Goal: Use online tool/utility: Utilize a website feature to perform a specific function

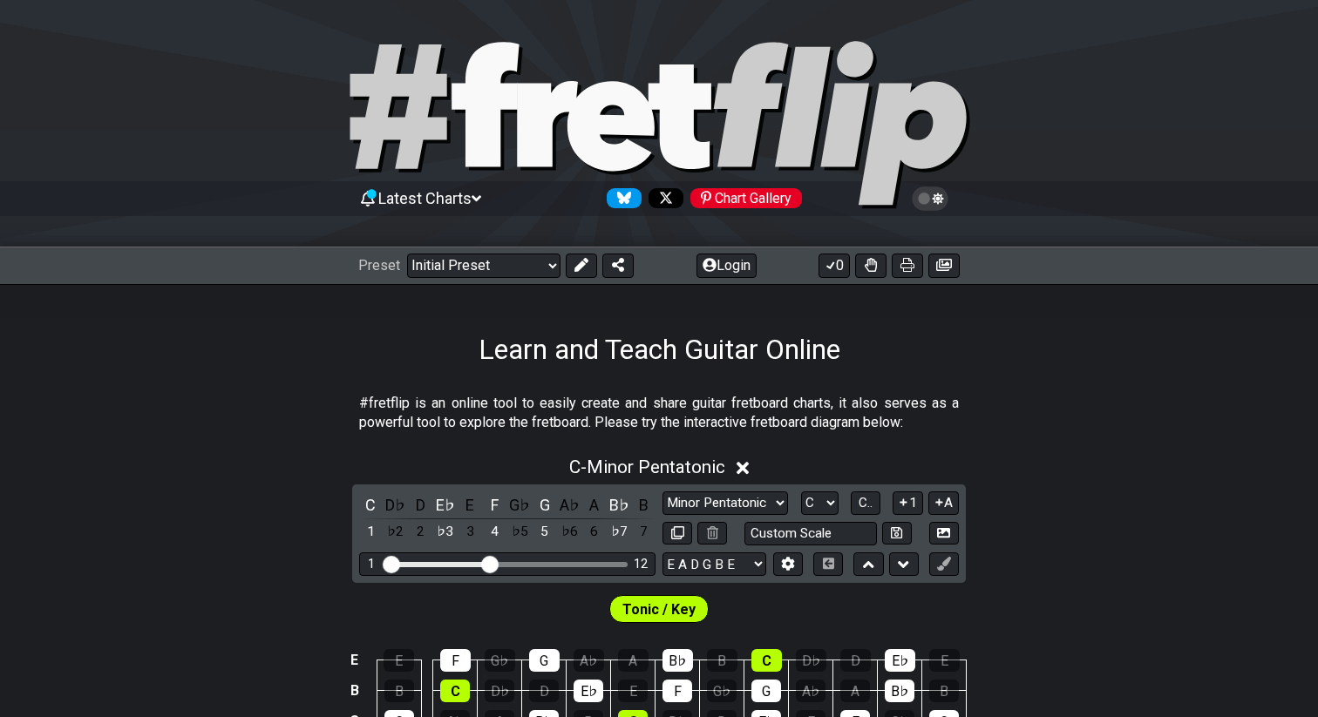
drag, startPoint x: 181, startPoint y: 444, endPoint x: 268, endPoint y: 431, distance: 87.3
click at [181, 444] on section "#fretflip is an online tool to easily create and share guitar fretboard charts,…" at bounding box center [659, 417] width 1318 height 60
click at [730, 496] on select "Minor Pentatonic Click to edit Minor Pentatonic Major Pentatonic Minor Blues Ma…" at bounding box center [725, 504] width 126 height 24
select select "Major / [PERSON_NAME]"
click at [662, 492] on select "Minor Pentatonic Click to edit Minor Pentatonic Major Pentatonic Minor Blues Ma…" at bounding box center [725, 504] width 126 height 24
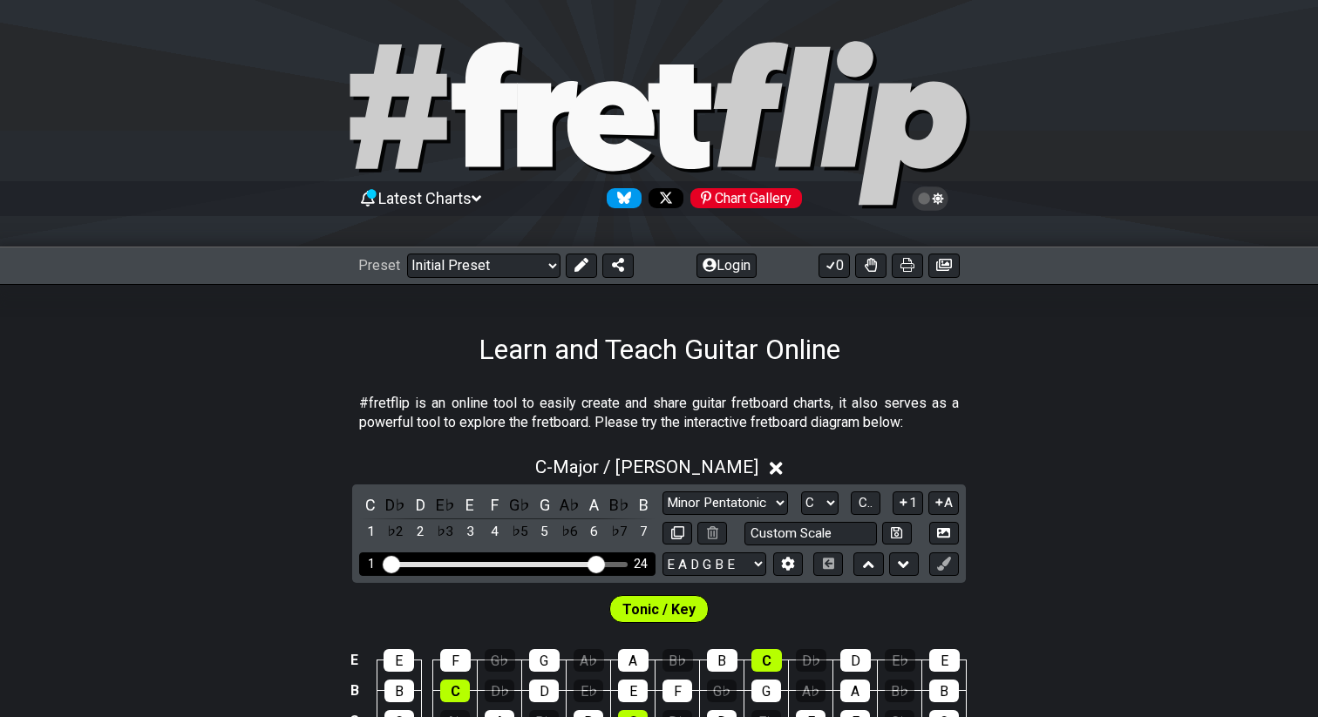
drag, startPoint x: 489, startPoint y: 561, endPoint x: 594, endPoint y: 568, distance: 105.7
click at [594, 563] on input "Visible fret range" at bounding box center [508, 563] width 248 height 0
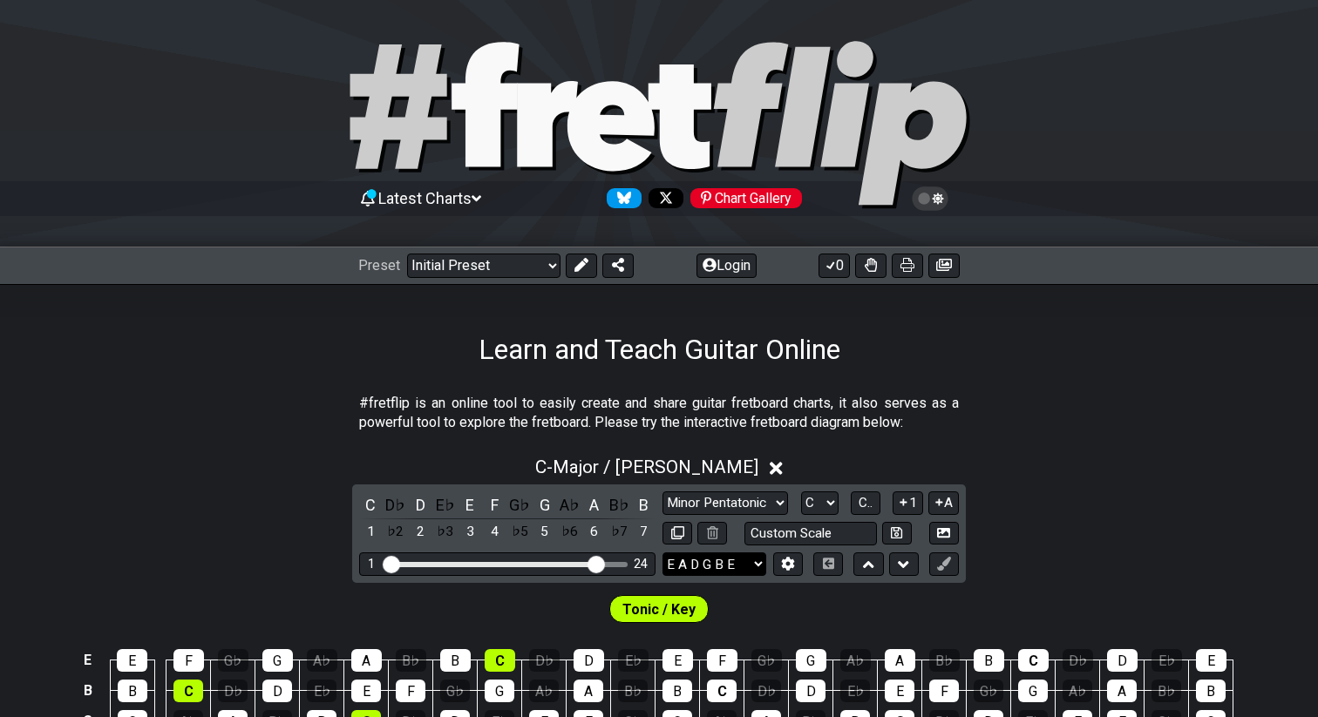
scroll to position [1, 0]
click at [719, 561] on select "E A D G B E E A D G B E E A D G B E B E A D F♯ B A D G C E A D A D G B E E♭ A♭ …" at bounding box center [714, 564] width 104 height 24
select select "C G C F A D"
click at [662, 552] on select "E A D G B E E A D G B E E A D G B E B E A D F♯ B A D G C E A D A D G B E E♭ A♭ …" at bounding box center [714, 564] width 104 height 24
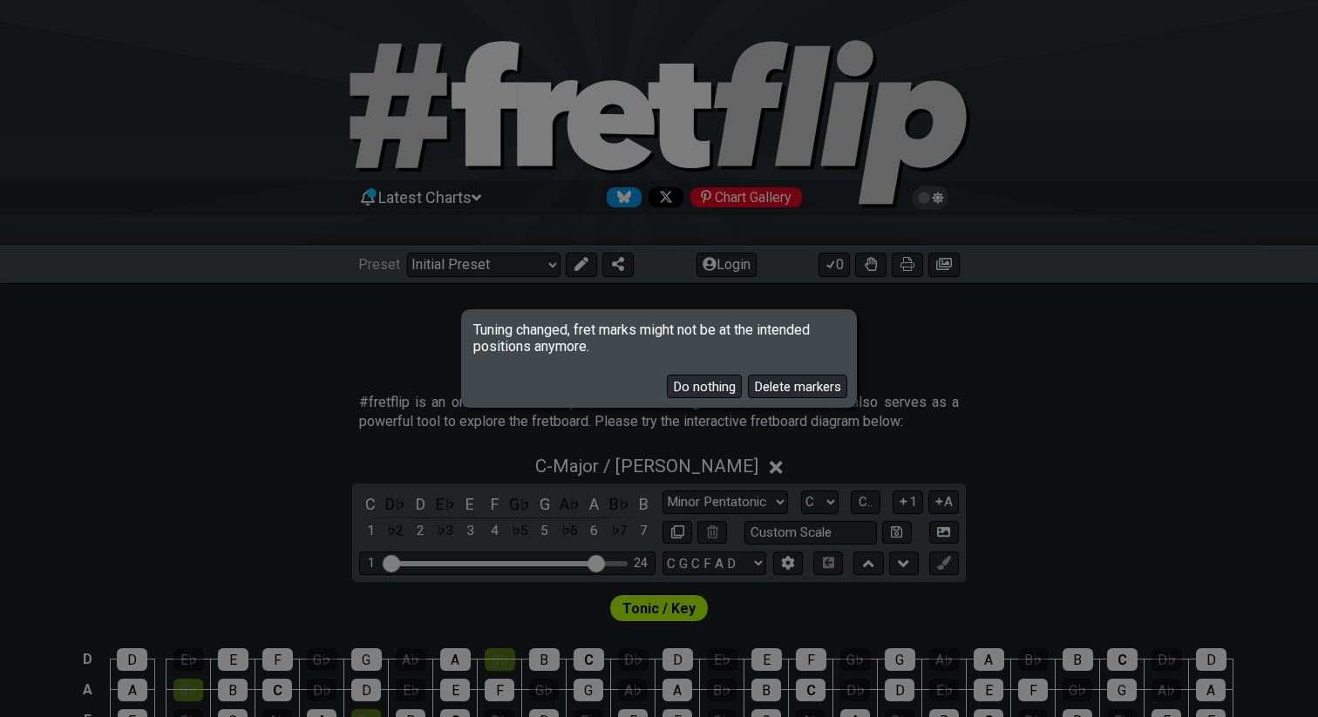
click at [1001, 377] on div "Tuning changed, fret marks might not be at the intended positions anymore. Do n…" at bounding box center [659, 358] width 1318 height 717
drag, startPoint x: 710, startPoint y: 385, endPoint x: 743, endPoint y: 384, distance: 32.3
click at [710, 385] on button "Do nothing" at bounding box center [704, 387] width 75 height 24
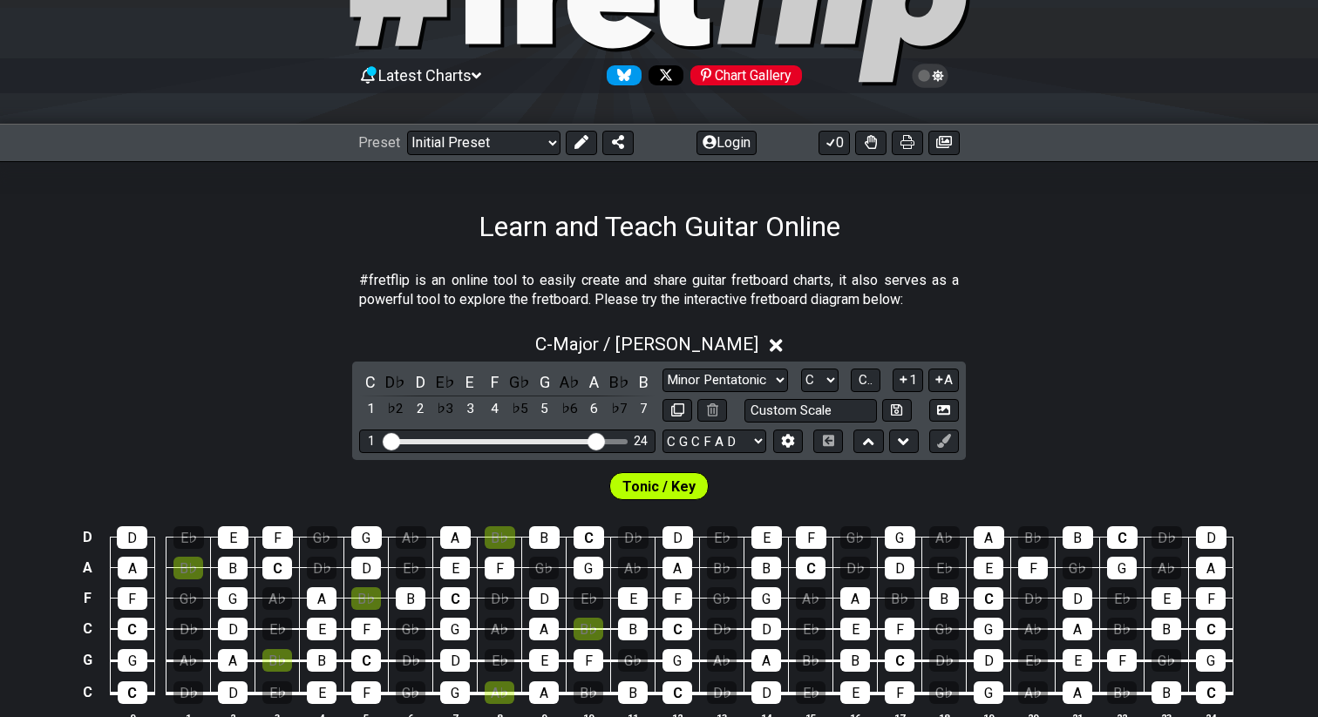
scroll to position [323, 0]
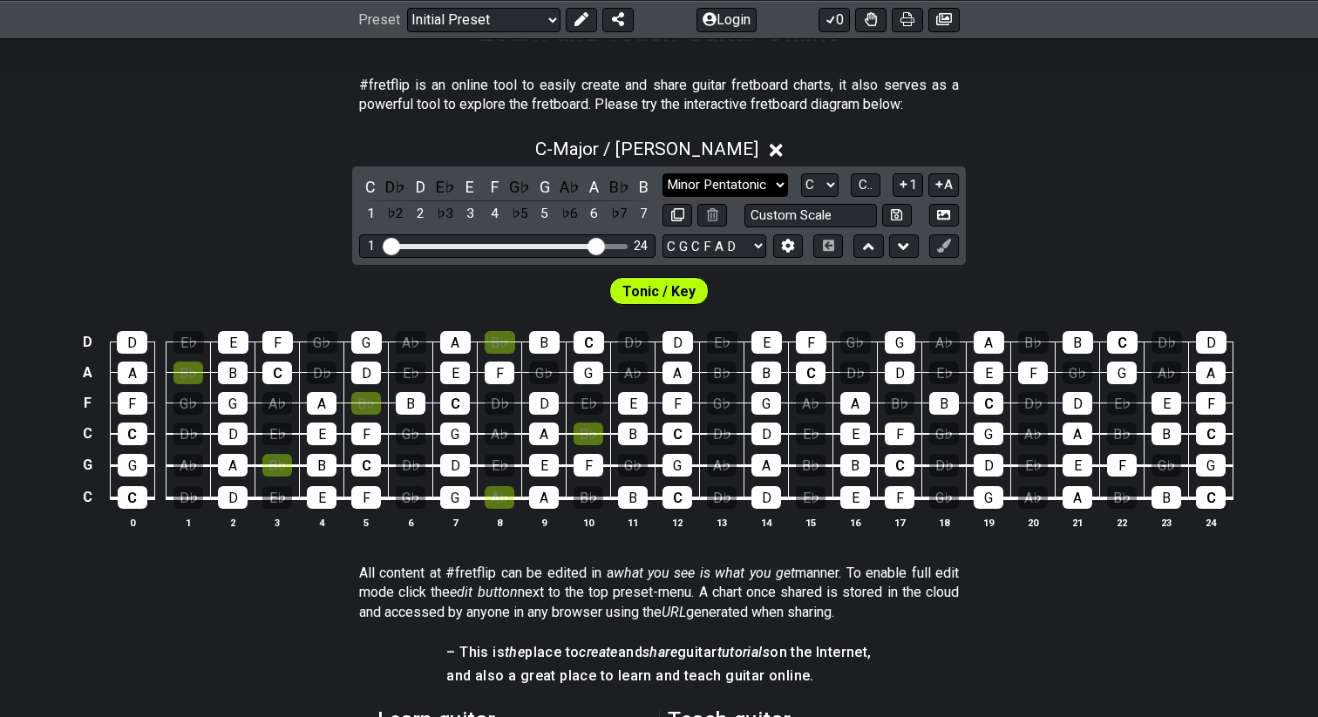
click at [729, 187] on select "Minor Pentatonic Click to edit Minor Pentatonic Major Pentatonic Minor Blues Ma…" at bounding box center [725, 185] width 126 height 24
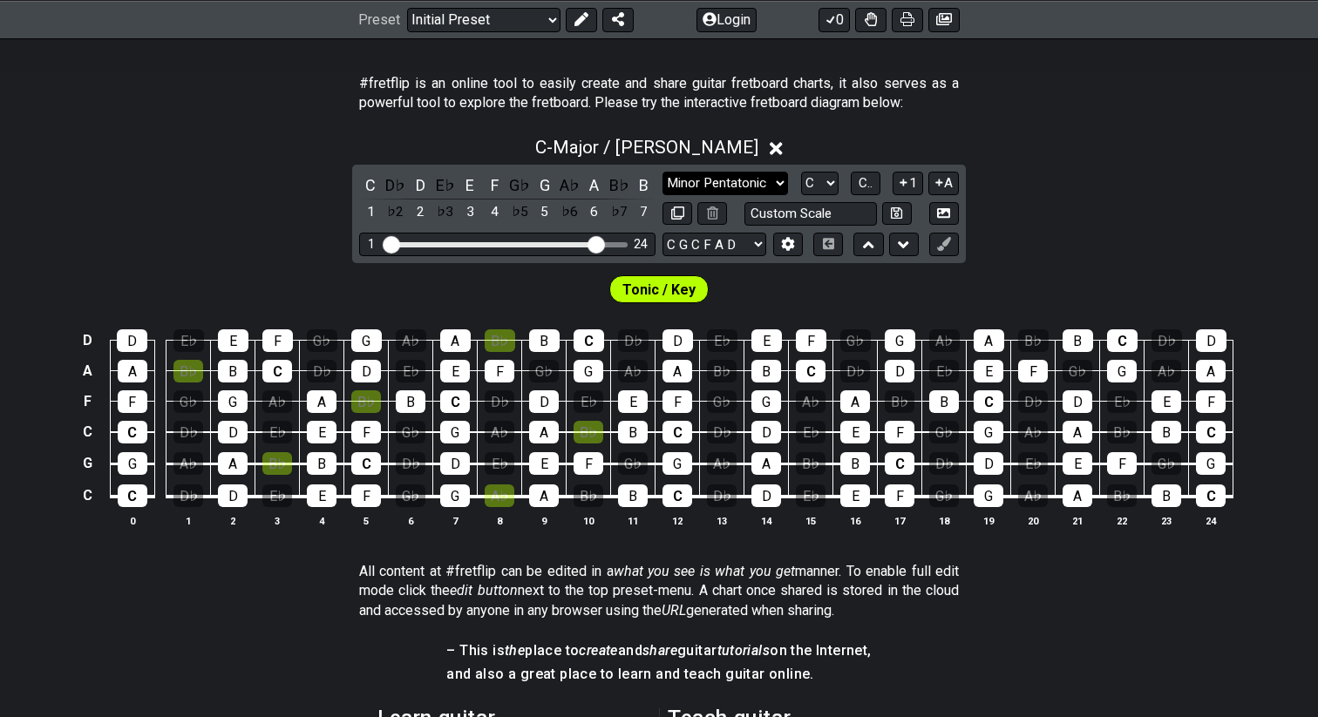
click at [662, 172] on select "Minor Pentatonic Click to edit Minor Pentatonic Major Pentatonic Minor Blues Ma…" at bounding box center [725, 184] width 126 height 24
click at [655, 295] on span "Tonic / Key" at bounding box center [658, 289] width 73 height 25
drag, startPoint x: 639, startPoint y: 288, endPoint x: 621, endPoint y: 279, distance: 20.3
click at [639, 288] on span "Tonic / Key" at bounding box center [658, 289] width 73 height 25
drag, startPoint x: 582, startPoint y: 243, endPoint x: 525, endPoint y: 243, distance: 57.5
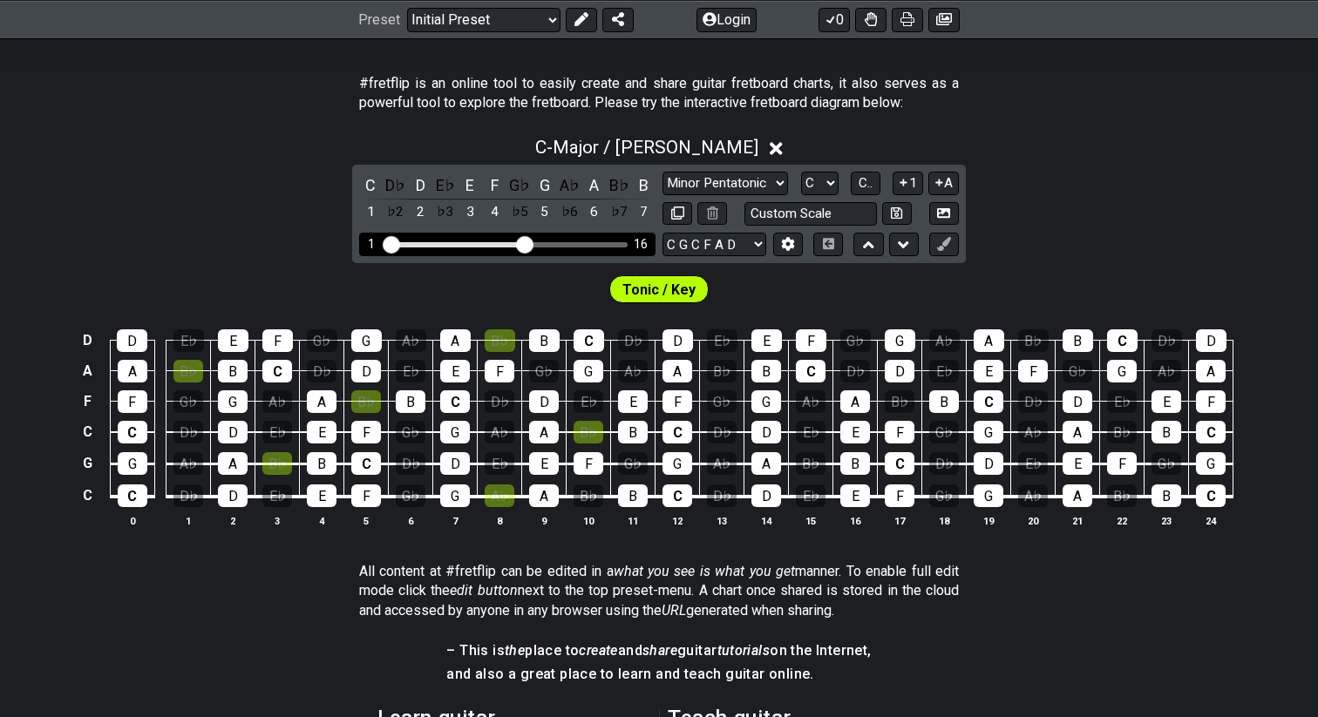
click at [525, 243] on input "Visible fret range" at bounding box center [508, 243] width 248 height 0
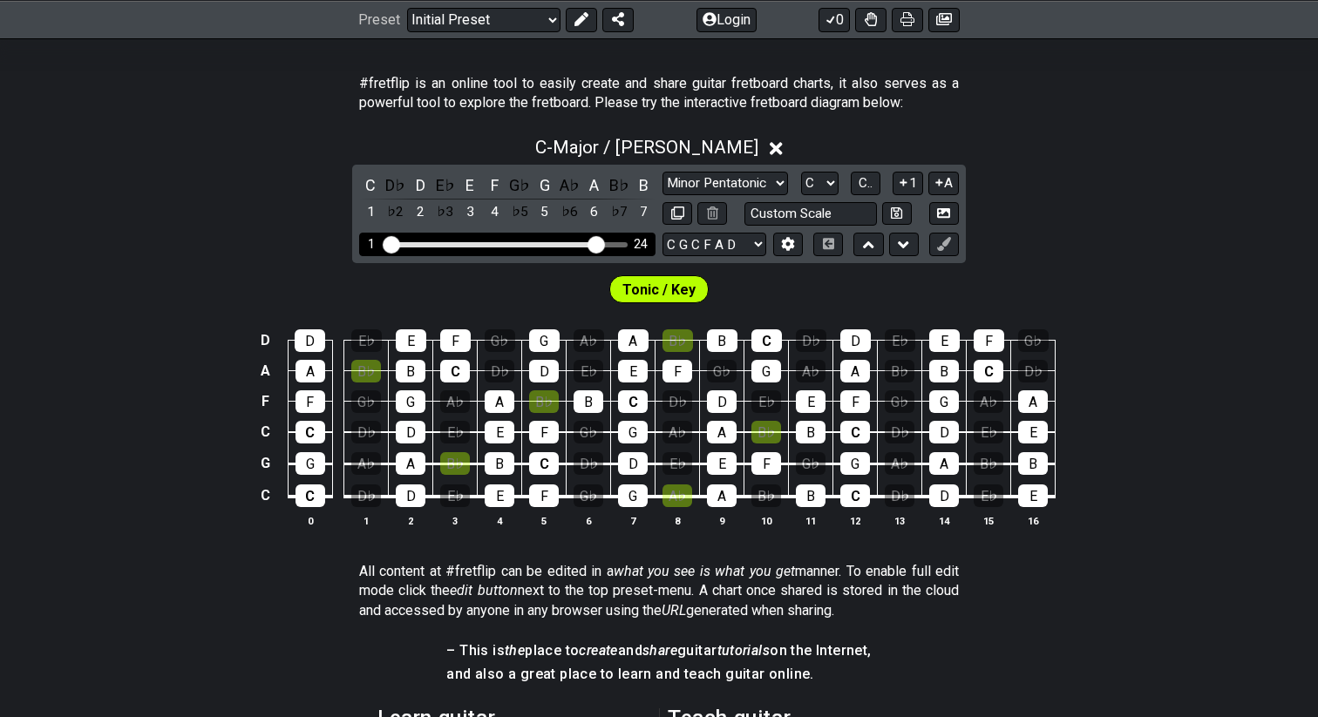
drag, startPoint x: 539, startPoint y: 243, endPoint x: 599, endPoint y: 246, distance: 60.2
click at [599, 243] on input "Visible fret range" at bounding box center [508, 243] width 248 height 0
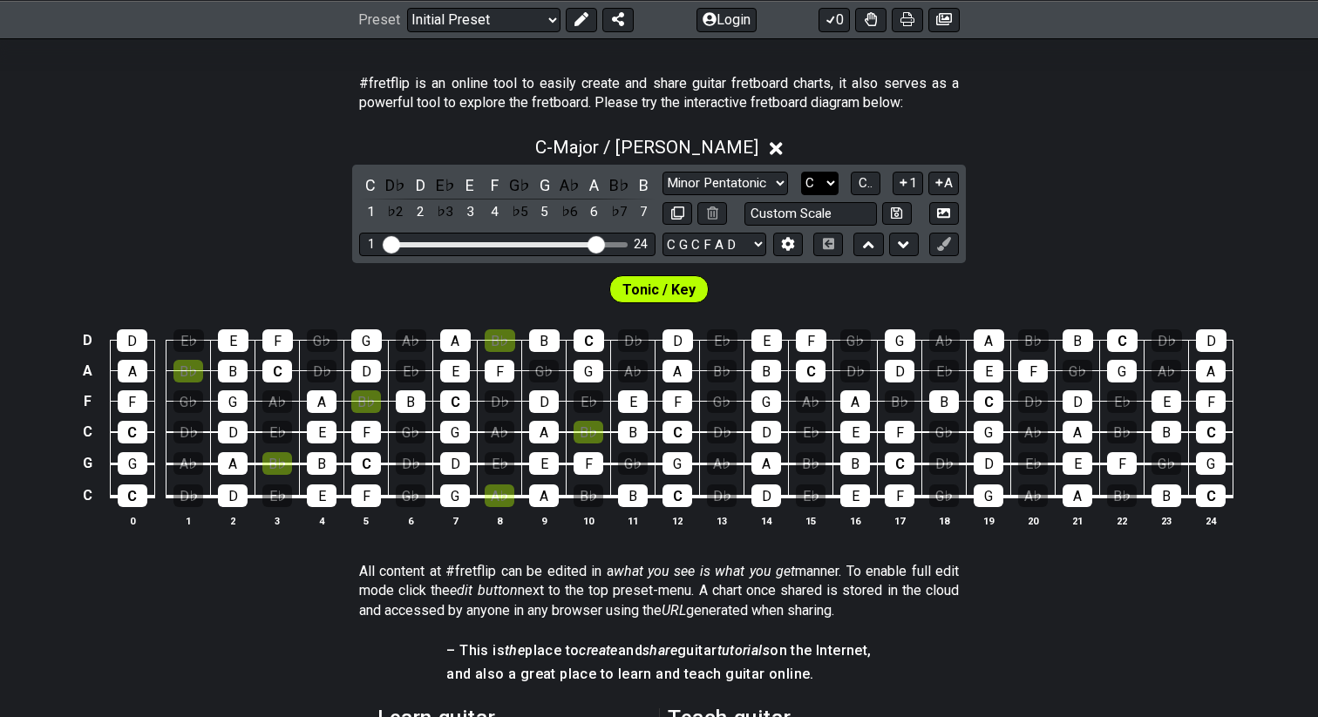
click at [811, 181] on select "A♭ A A♯ B♭ B C C♯ D♭ D D♯ E♭ E F F♯ G♭ G G♯" at bounding box center [819, 184] width 37 height 24
click at [801, 172] on select "A♭ A A♯ B♭ B C C♯ D♭ D D♯ E♭ E F F♯ G♭ G G♯" at bounding box center [819, 184] width 37 height 24
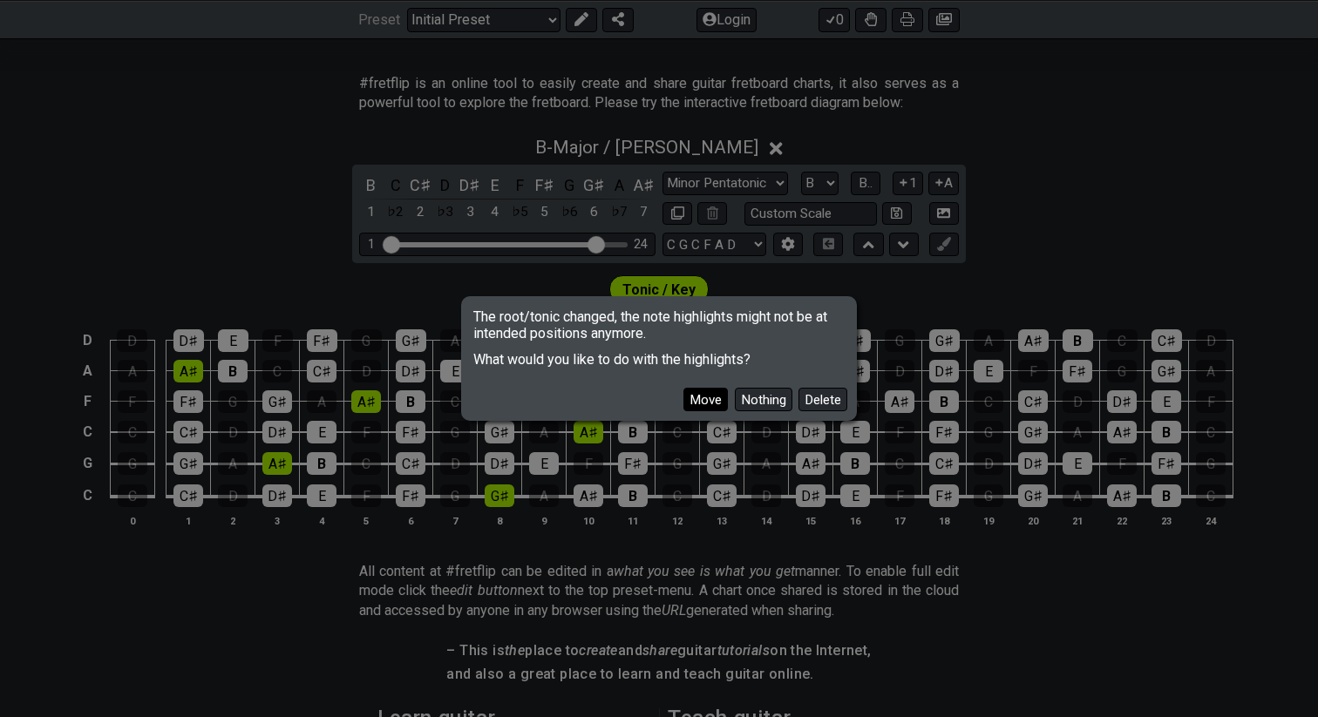
click at [702, 395] on button "Move" at bounding box center [705, 400] width 44 height 24
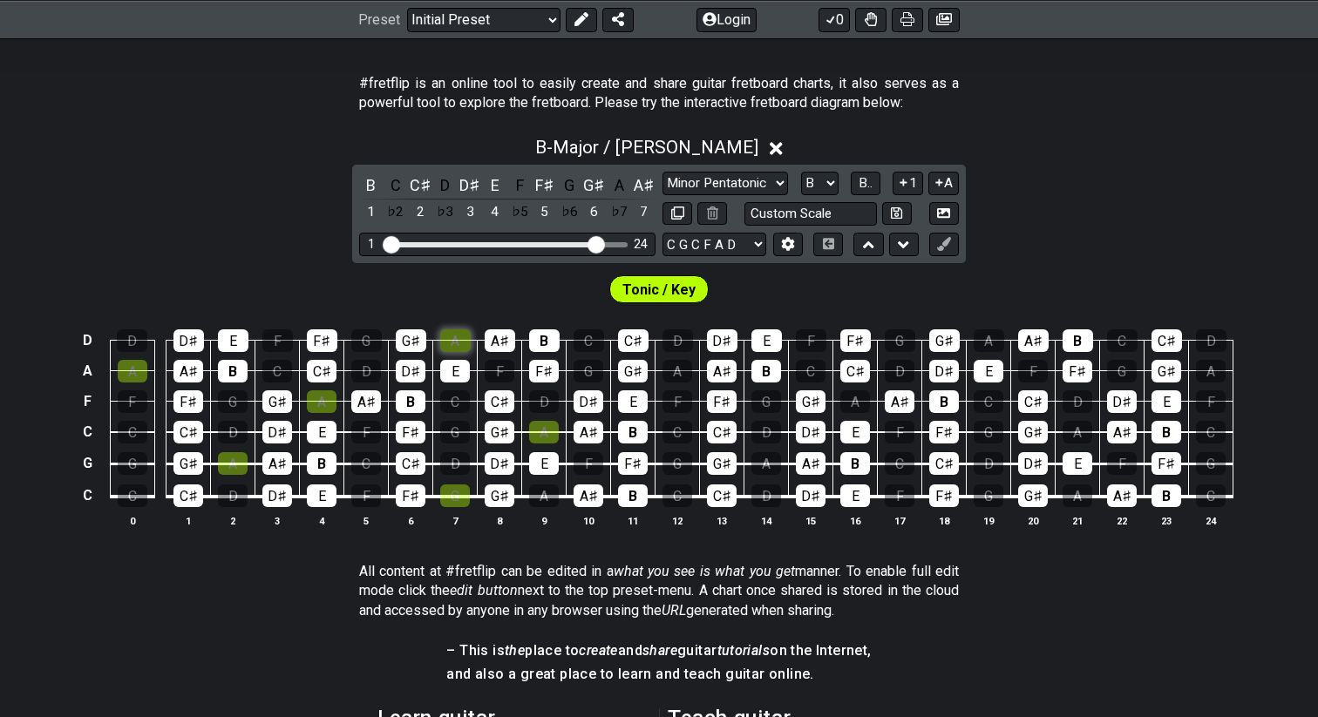
click at [460, 337] on div "A" at bounding box center [455, 340] width 31 height 23
click at [449, 338] on div "A" at bounding box center [455, 340] width 31 height 23
click at [714, 183] on select "Minor Pentatonic Click to edit Minor Pentatonic Major Pentatonic Minor Blues Ma…" at bounding box center [725, 184] width 126 height 24
click at [662, 172] on select "Minor Pentatonic Click to edit Minor Pentatonic Major Pentatonic Minor Blues Ma…" at bounding box center [725, 184] width 126 height 24
click at [825, 181] on select "A♭ A A♯ B♭ B C C♯ D♭ D D♯ E♭ E F F♯ G♭ G G♯" at bounding box center [819, 184] width 37 height 24
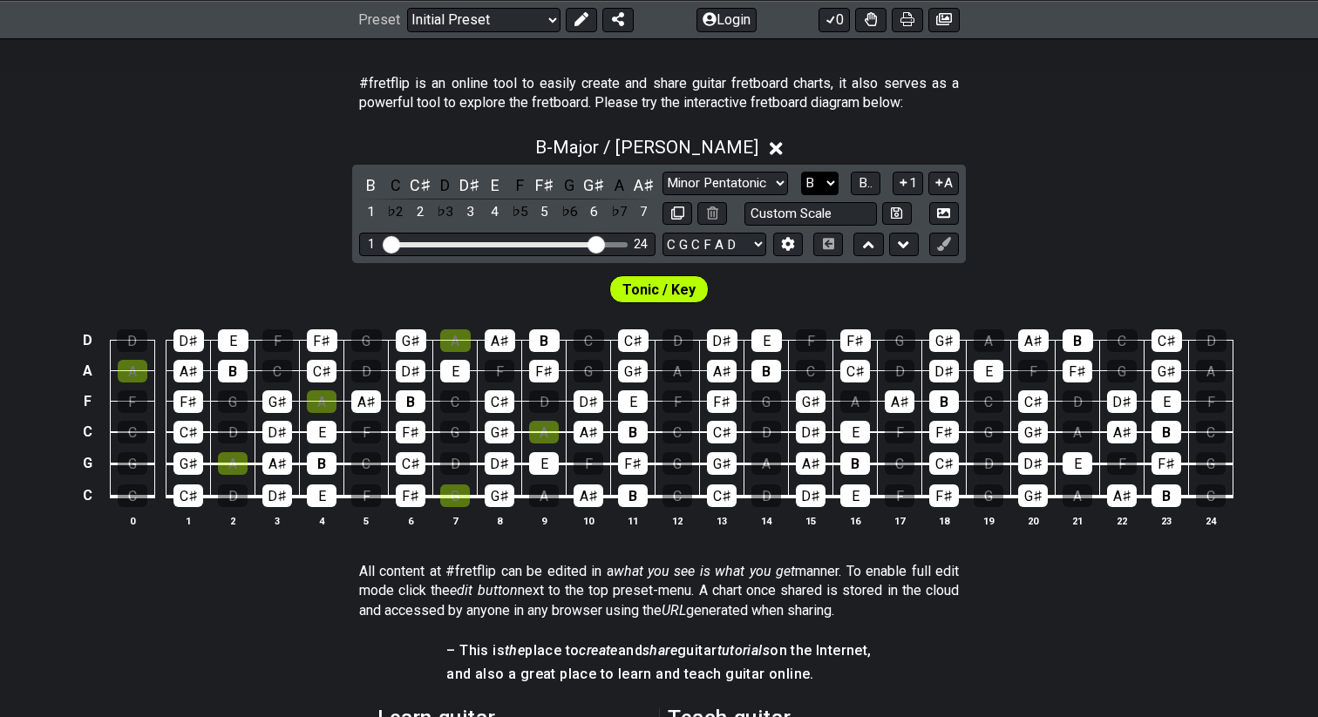
scroll to position [318, 0]
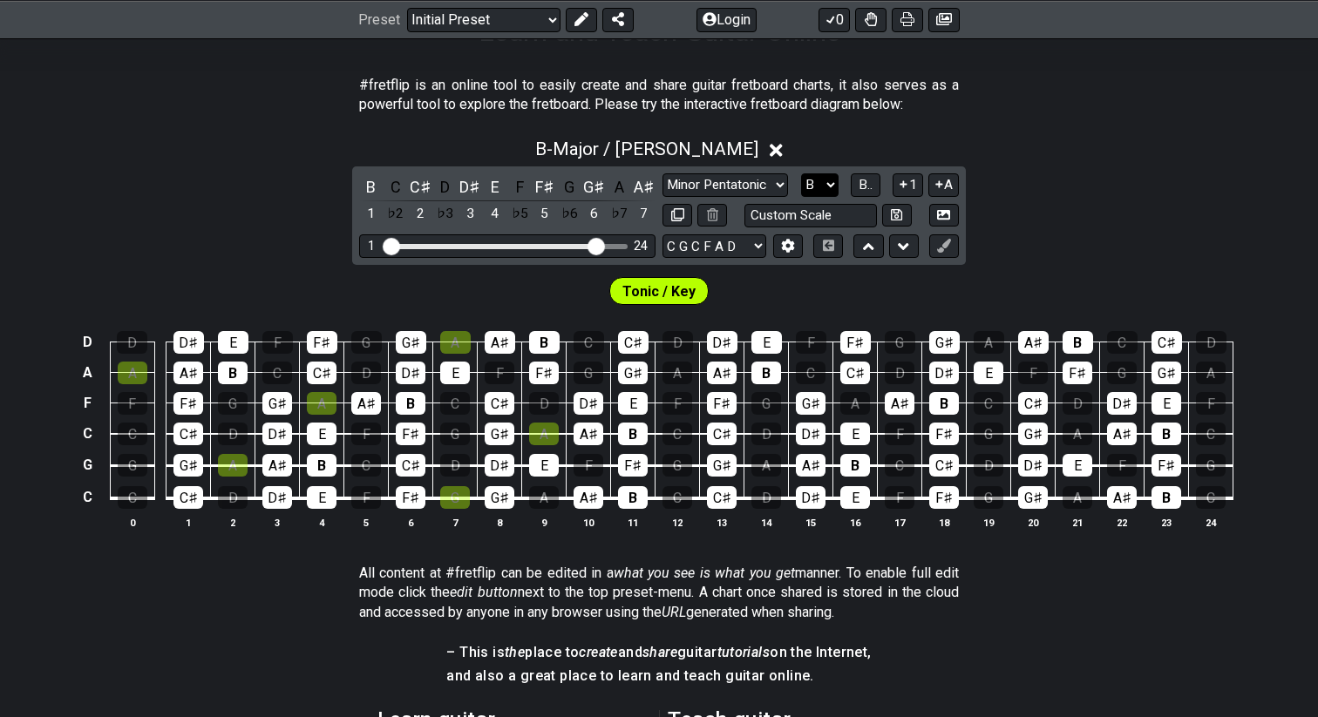
select select "C"
click at [801, 173] on select "A♭ A A♯ B♭ B C C♯ D♭ D D♯ E♭ E F F♯ G♭ G G♯" at bounding box center [819, 185] width 37 height 24
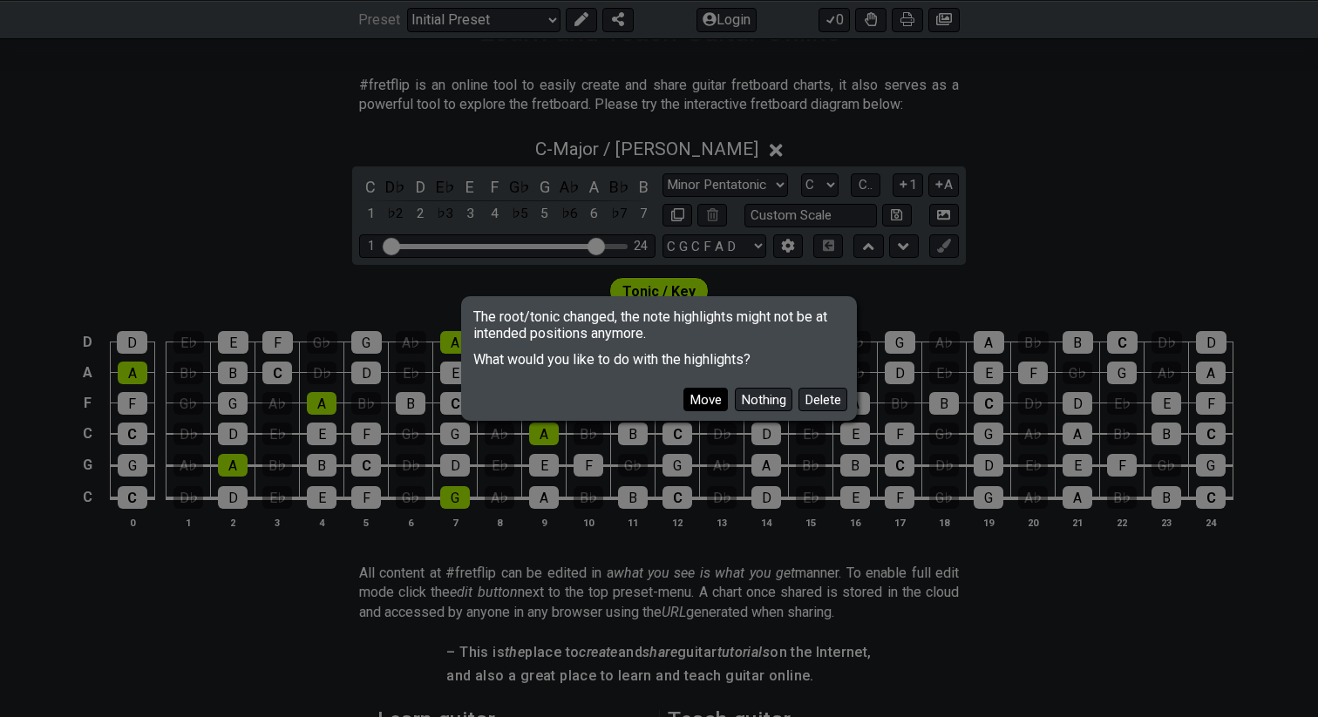
click at [710, 402] on button "Move" at bounding box center [705, 400] width 44 height 24
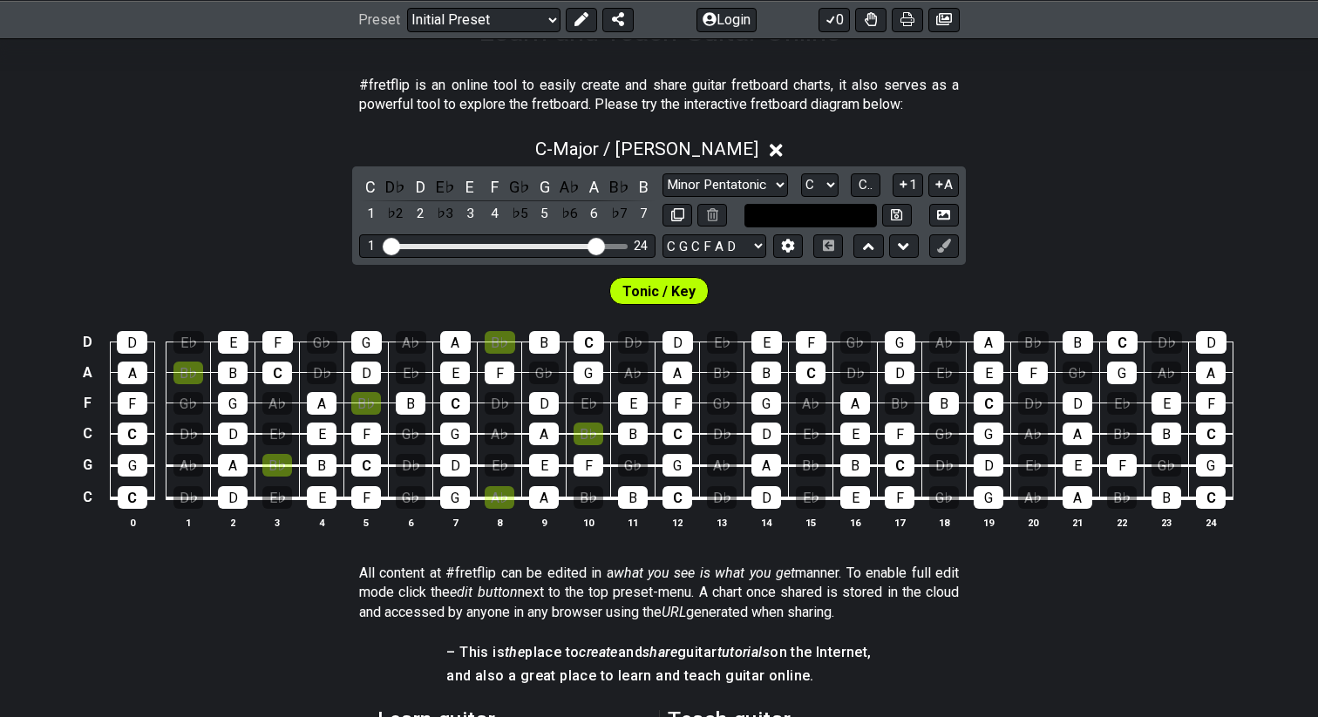
click at [815, 215] on input "text" at bounding box center [810, 216] width 132 height 24
type input "Custom Scale"
click at [1077, 209] on div "C - Major / Ionian C D♭ D E♭ E F G♭ G A♭ A B♭ B 1 ♭2 2 ♭3 3 4 ♭5 5 ♭6 6 ♭7 7 Mi…" at bounding box center [659, 340] width 1318 height 425
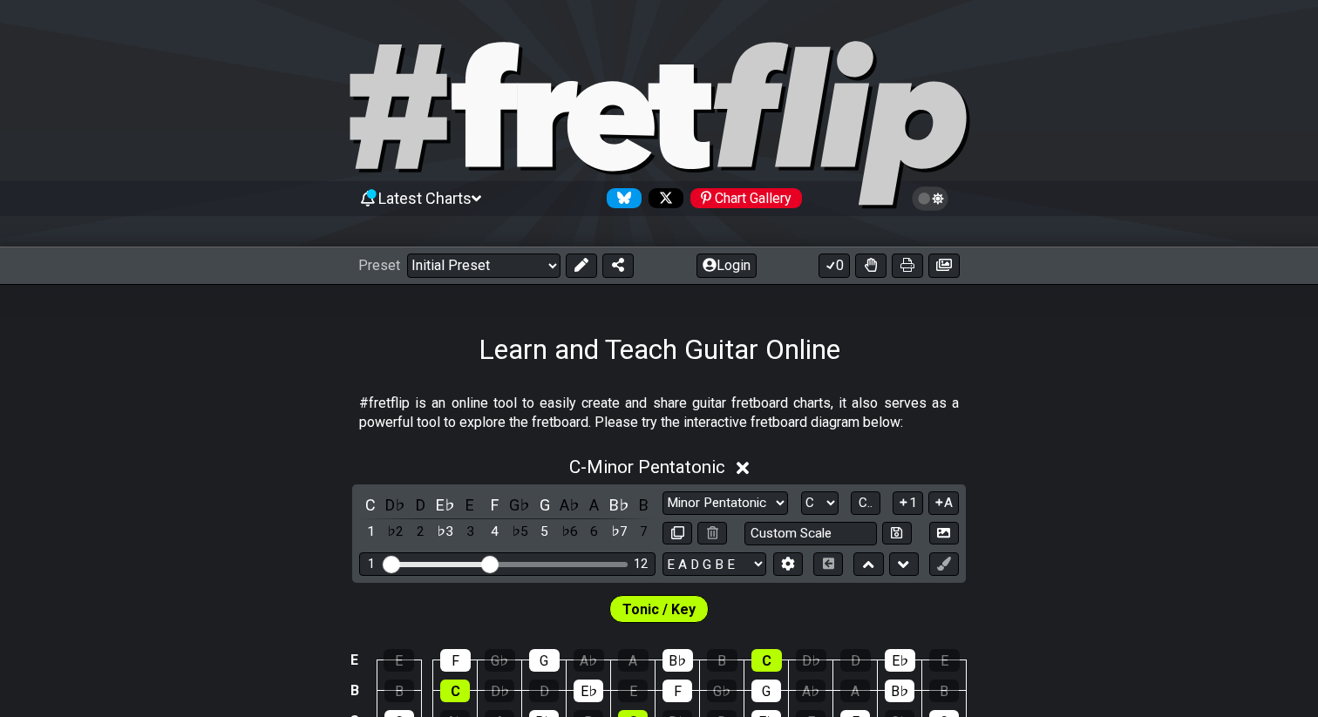
scroll to position [306, 0]
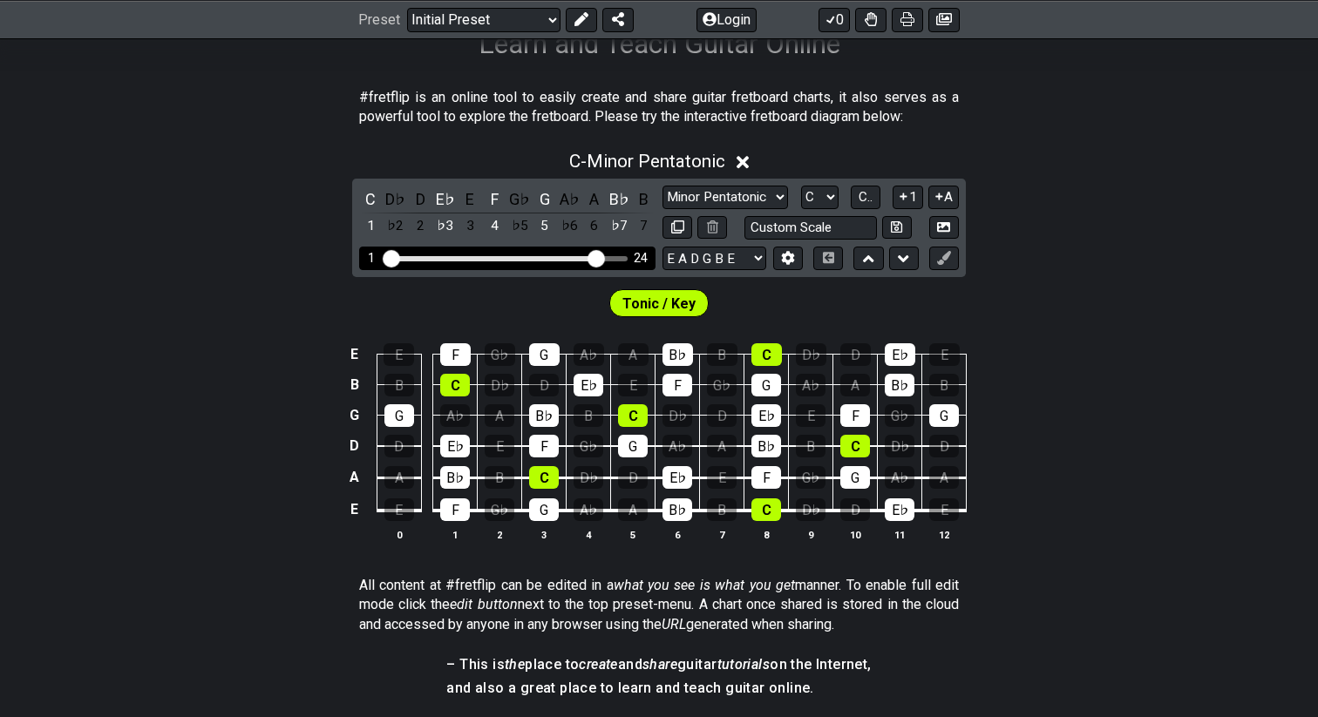
drag, startPoint x: 518, startPoint y: 255, endPoint x: 592, endPoint y: 256, distance: 74.1
click at [592, 257] on input "Visible fret range" at bounding box center [508, 257] width 248 height 0
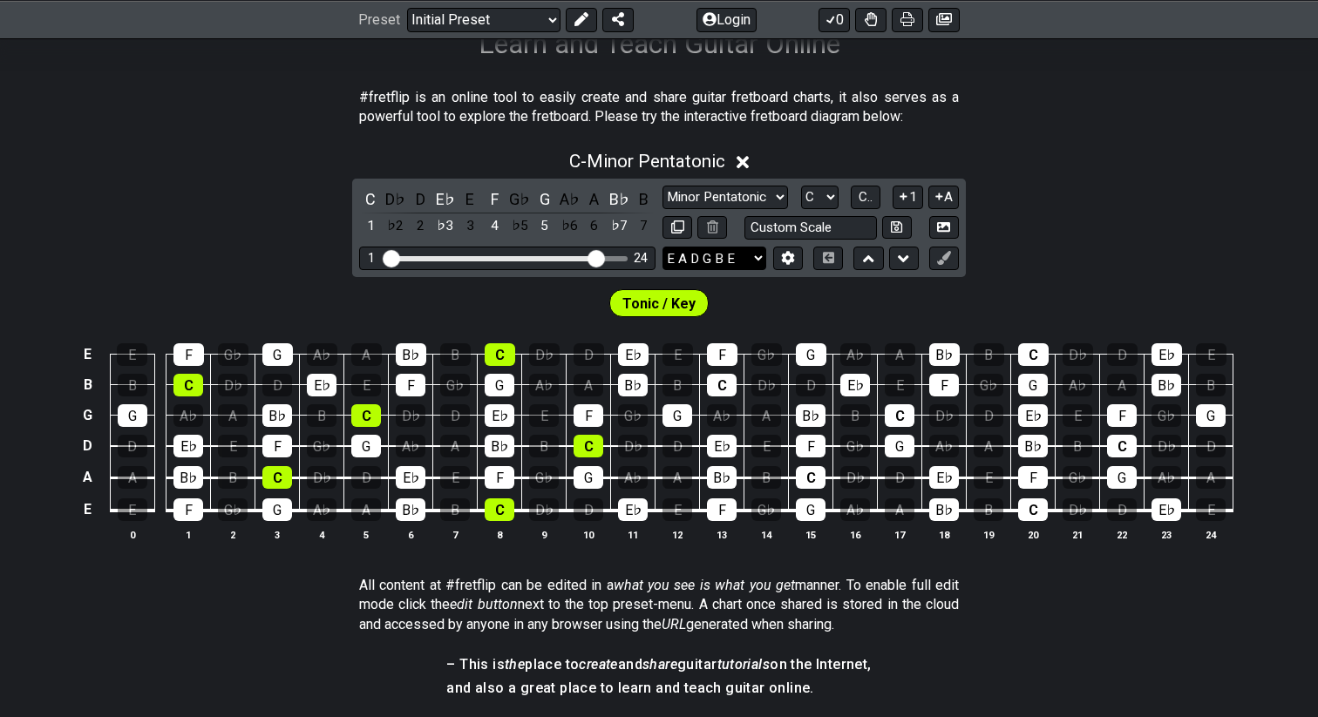
click at [704, 259] on select "E A D G B E E A D G B E E A D G B E B E A D F♯ B A D G C E A D A D G B E E♭ A♭ …" at bounding box center [714, 259] width 104 height 24
select select "C G C F A D"
click at [662, 247] on select "E A D G B E E A D G B E E A D G B E B E A D F♯ B A D G C E A D A D G B E E♭ A♭ …" at bounding box center [714, 259] width 104 height 24
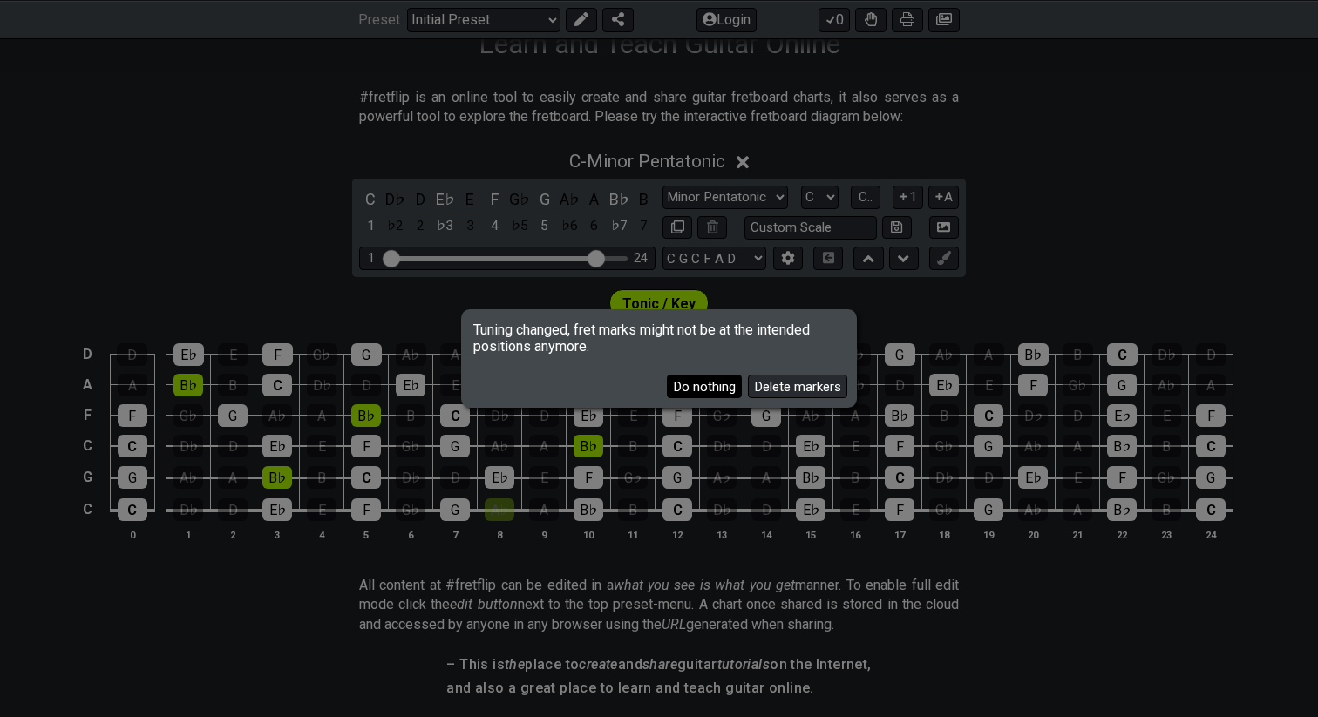
click at [709, 391] on button "Do nothing" at bounding box center [704, 387] width 75 height 24
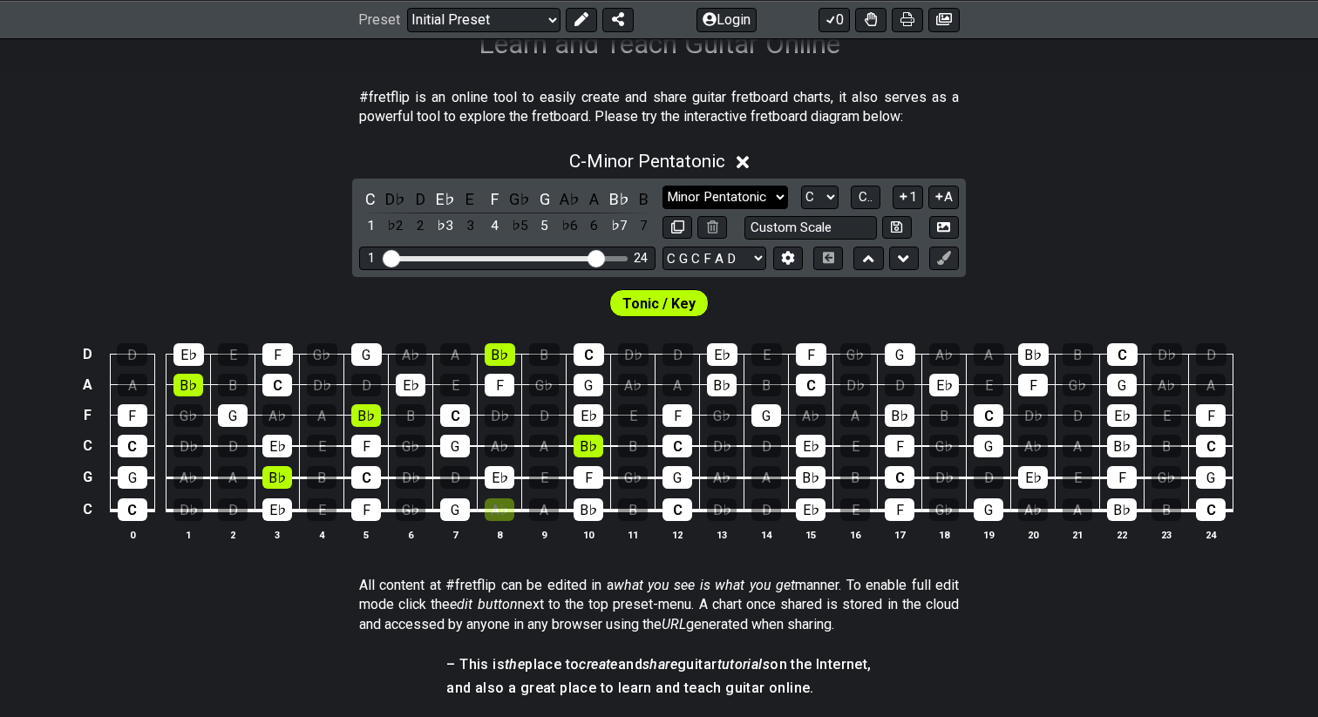
click at [773, 200] on select "Minor Pentatonic Click to edit Minor Pentatonic Major Pentatonic Minor Blues Ma…" at bounding box center [725, 198] width 126 height 24
click at [662, 186] on select "Minor Pentatonic Click to edit Minor Pentatonic Major Pentatonic Minor Blues Ma…" at bounding box center [725, 198] width 126 height 24
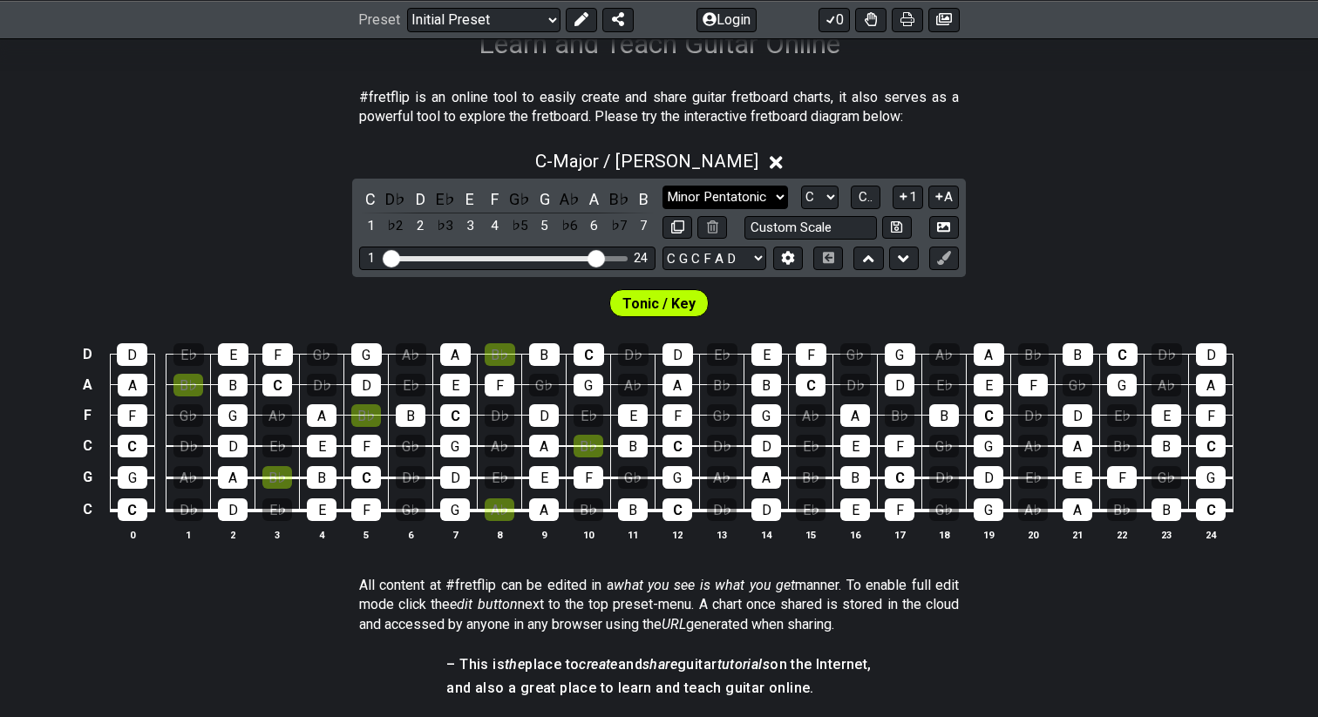
click at [713, 197] on select "Minor Pentatonic Click to edit Minor Pentatonic Major Pentatonic Minor Blues Ma…" at bounding box center [725, 198] width 126 height 24
click at [662, 186] on select "Minor Pentatonic Click to edit Minor Pentatonic Major Pentatonic Minor Blues Ma…" at bounding box center [725, 198] width 126 height 24
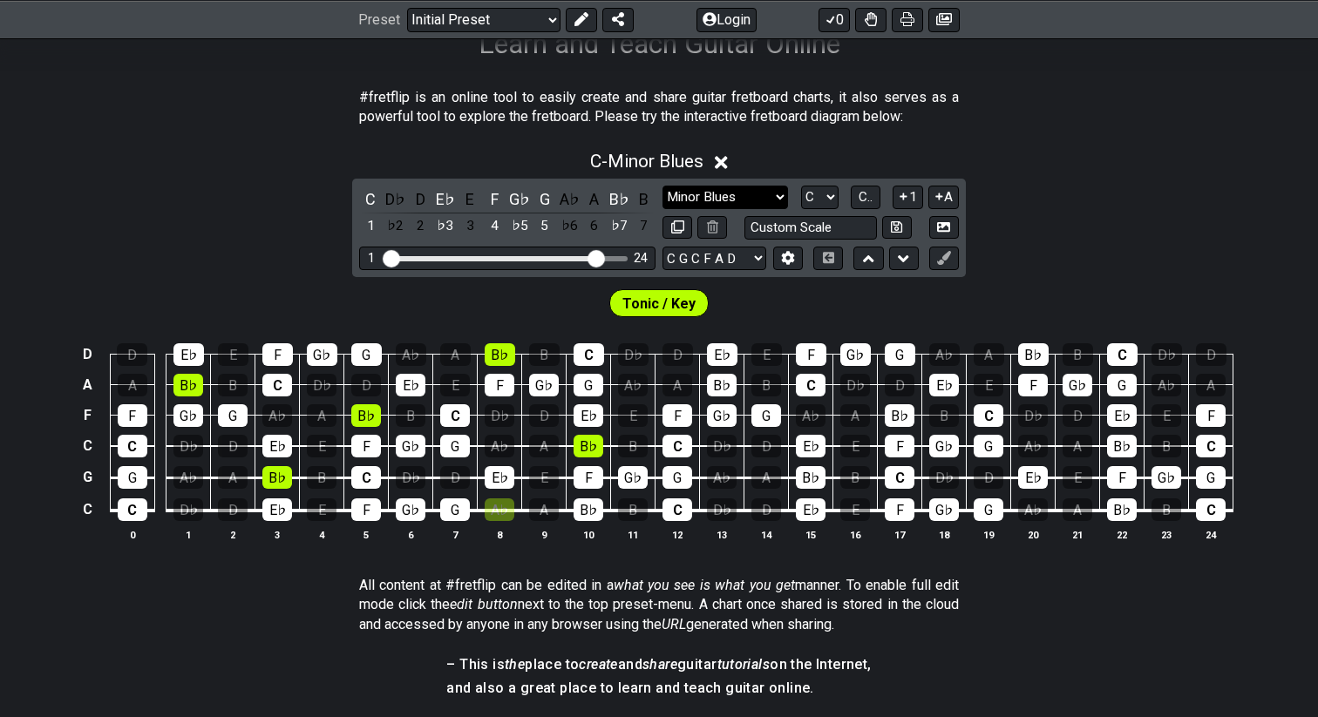
click at [717, 200] on select "Minor Pentatonic Click to edit Minor Pentatonic Major Pentatonic Minor Blues Ma…" at bounding box center [725, 198] width 126 height 24
click at [662, 186] on select "Minor Pentatonic Click to edit Minor Pentatonic Major Pentatonic Minor Blues Ma…" at bounding box center [725, 198] width 126 height 24
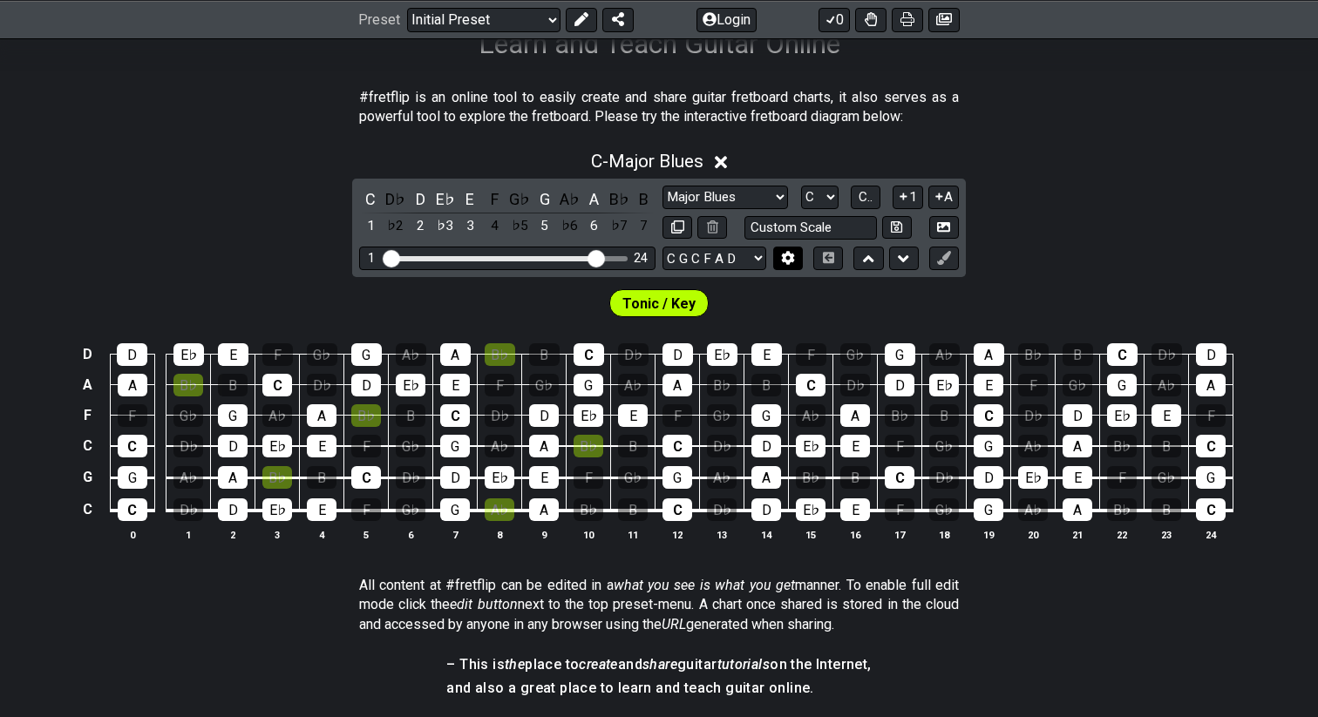
click at [792, 263] on icon at bounding box center [787, 257] width 13 height 13
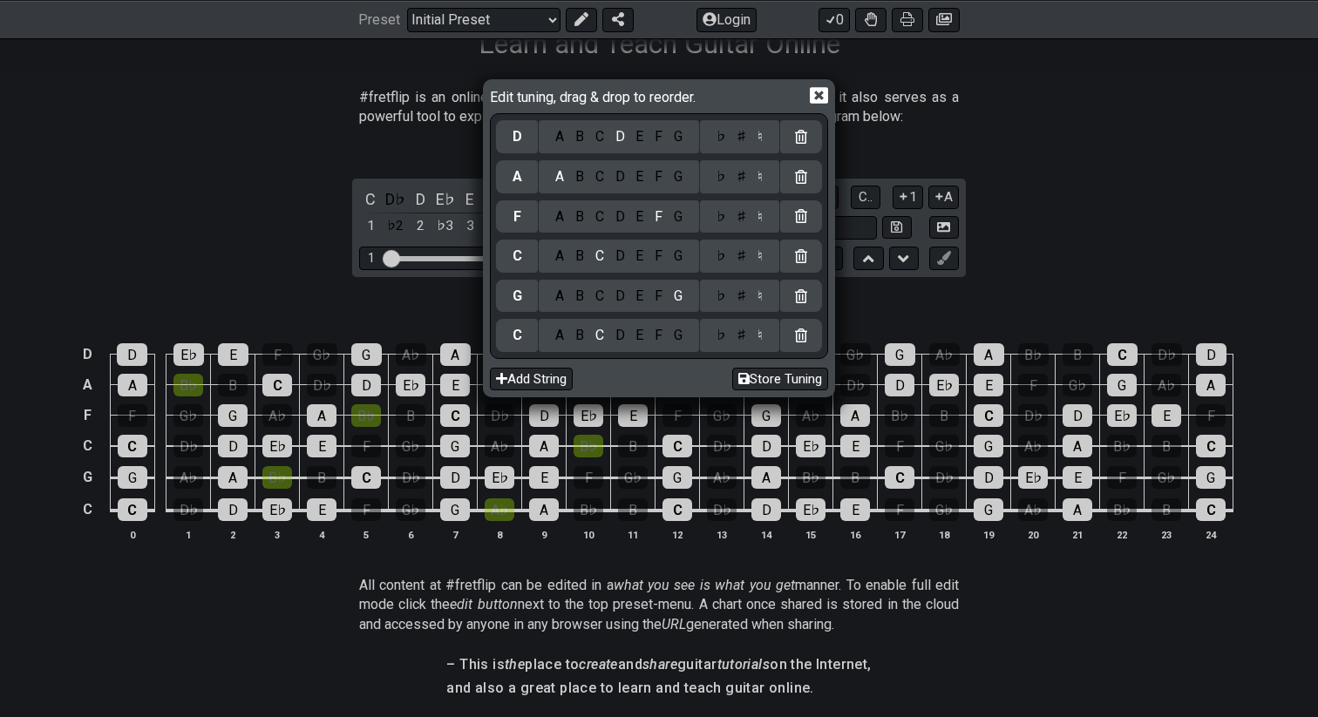
click at [821, 98] on icon at bounding box center [819, 95] width 18 height 17
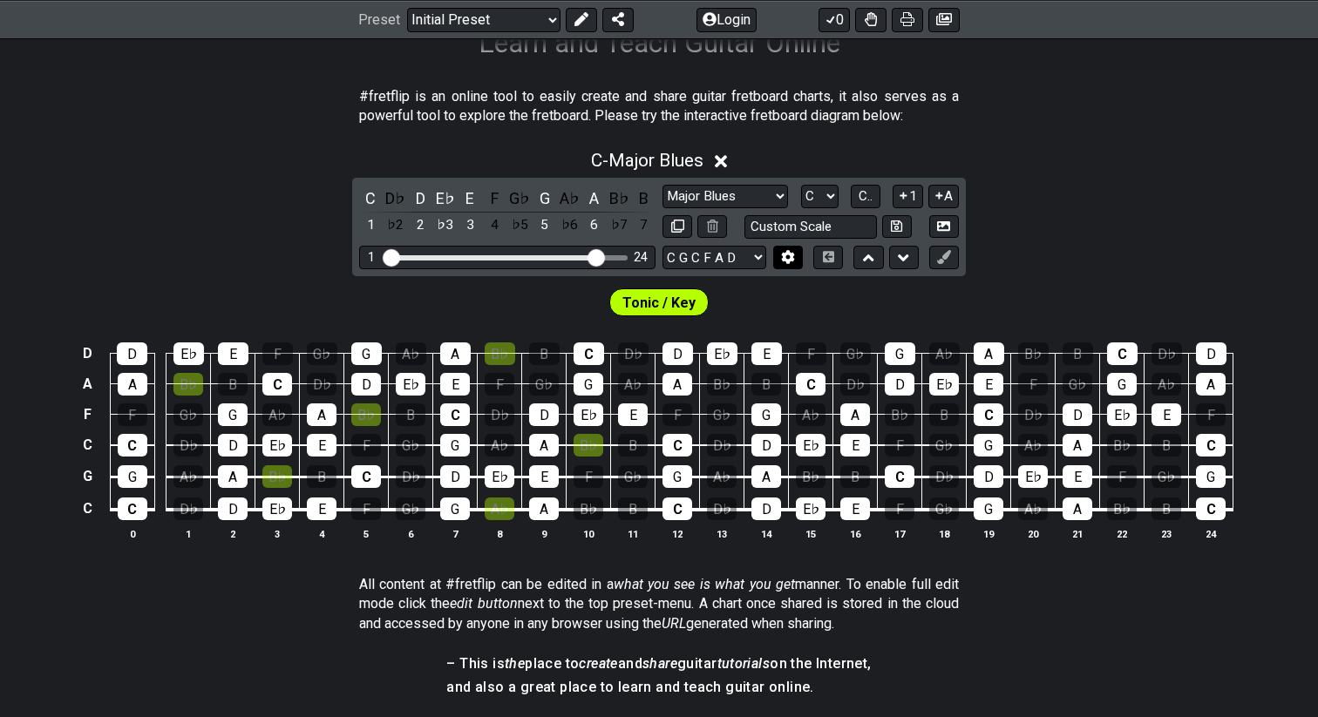
scroll to position [315, 0]
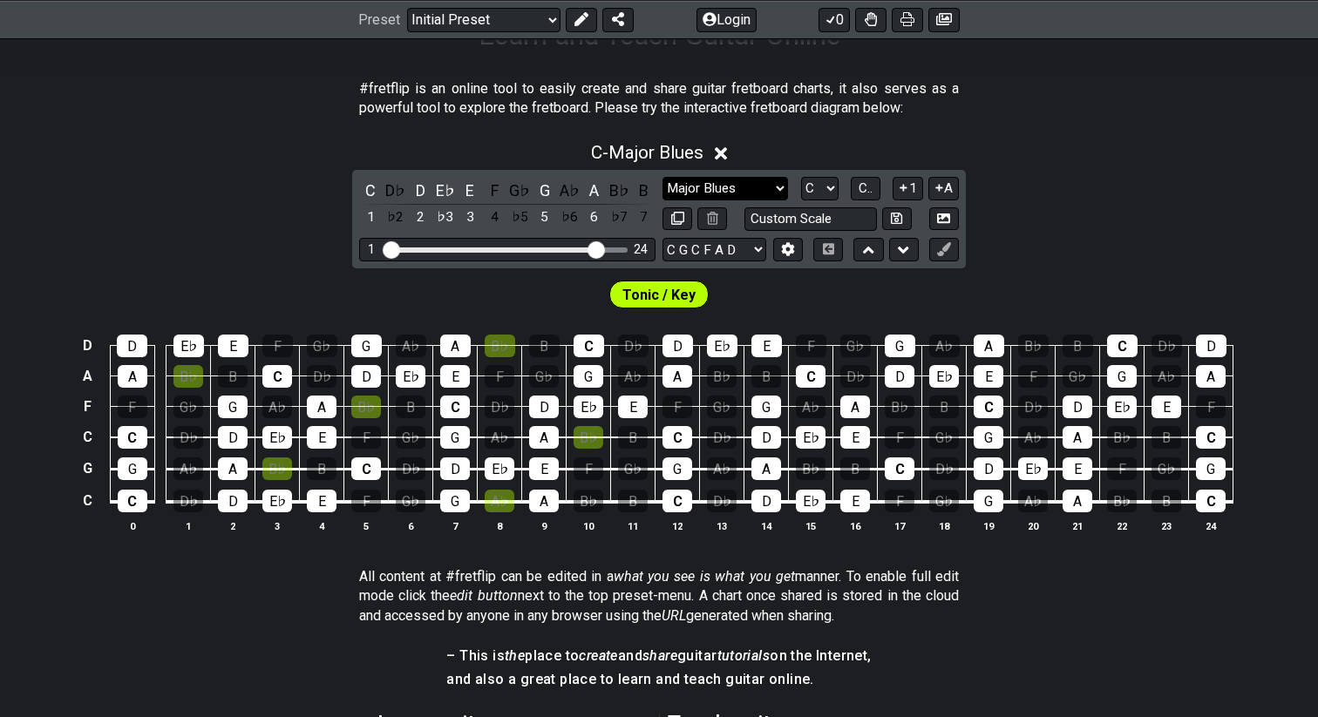
click at [750, 185] on select "Minor Pentatonic Click to edit Minor Pentatonic Major Pentatonic Minor Blues Ma…" at bounding box center [725, 189] width 126 height 24
select select "Major / [PERSON_NAME]"
click at [662, 177] on select "Minor Pentatonic Click to edit Minor Pentatonic Major Pentatonic Minor Blues Ma…" at bounding box center [725, 189] width 126 height 24
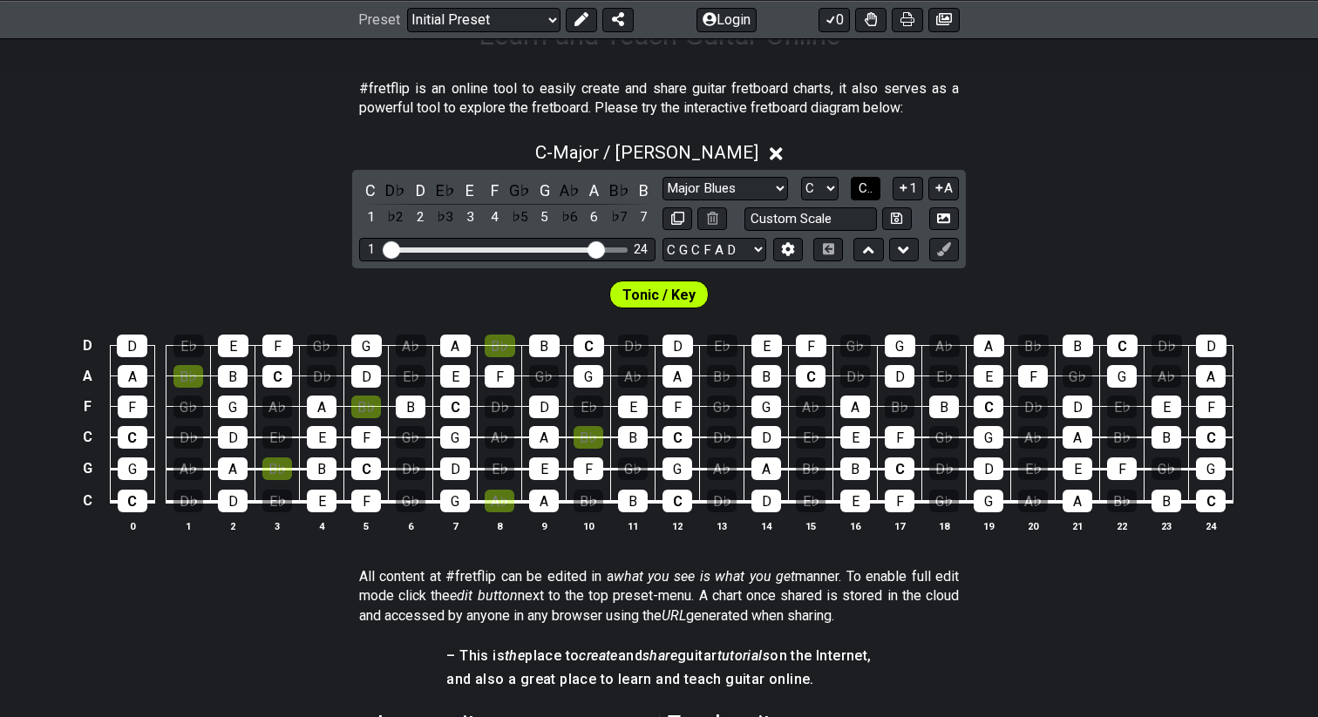
click at [872, 187] on span "C.." at bounding box center [866, 188] width 14 height 16
click at [872, 187] on span "1..7" at bounding box center [864, 188] width 21 height 16
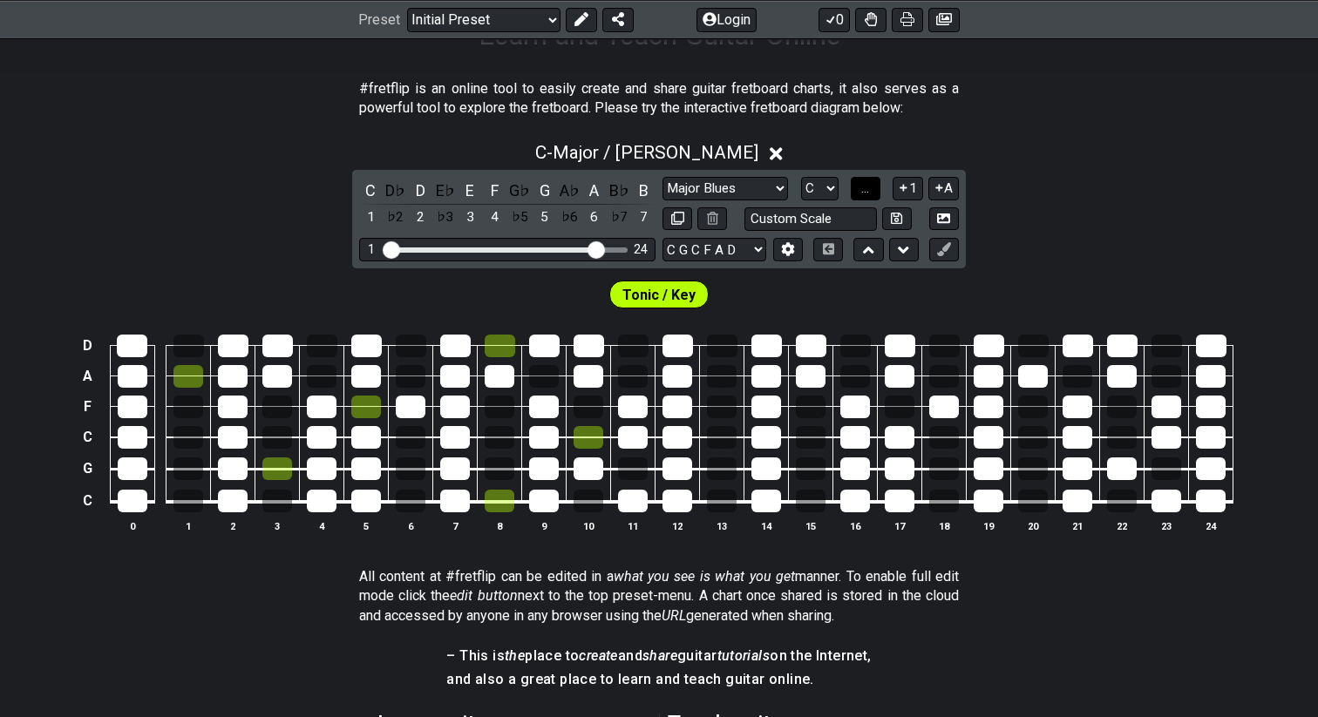
click at [872, 187] on button "..." at bounding box center [866, 189] width 30 height 24
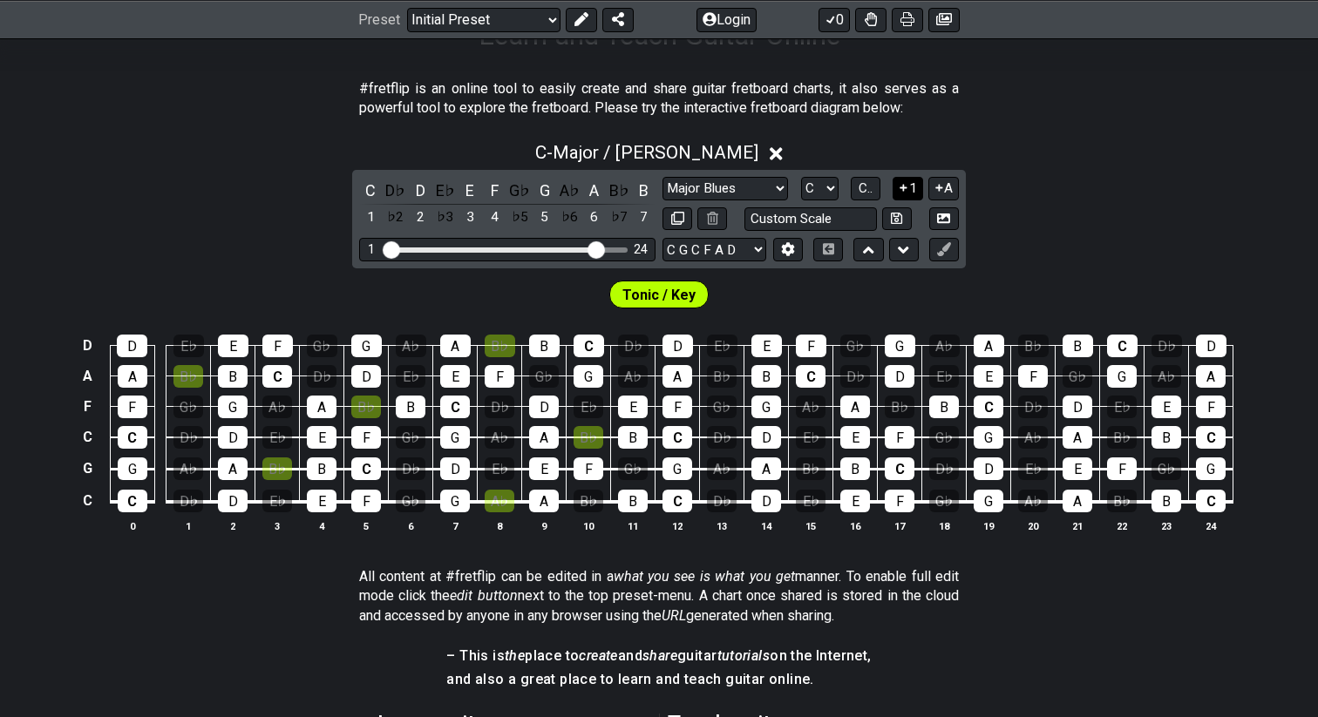
click at [908, 187] on button "1" at bounding box center [908, 189] width 30 height 24
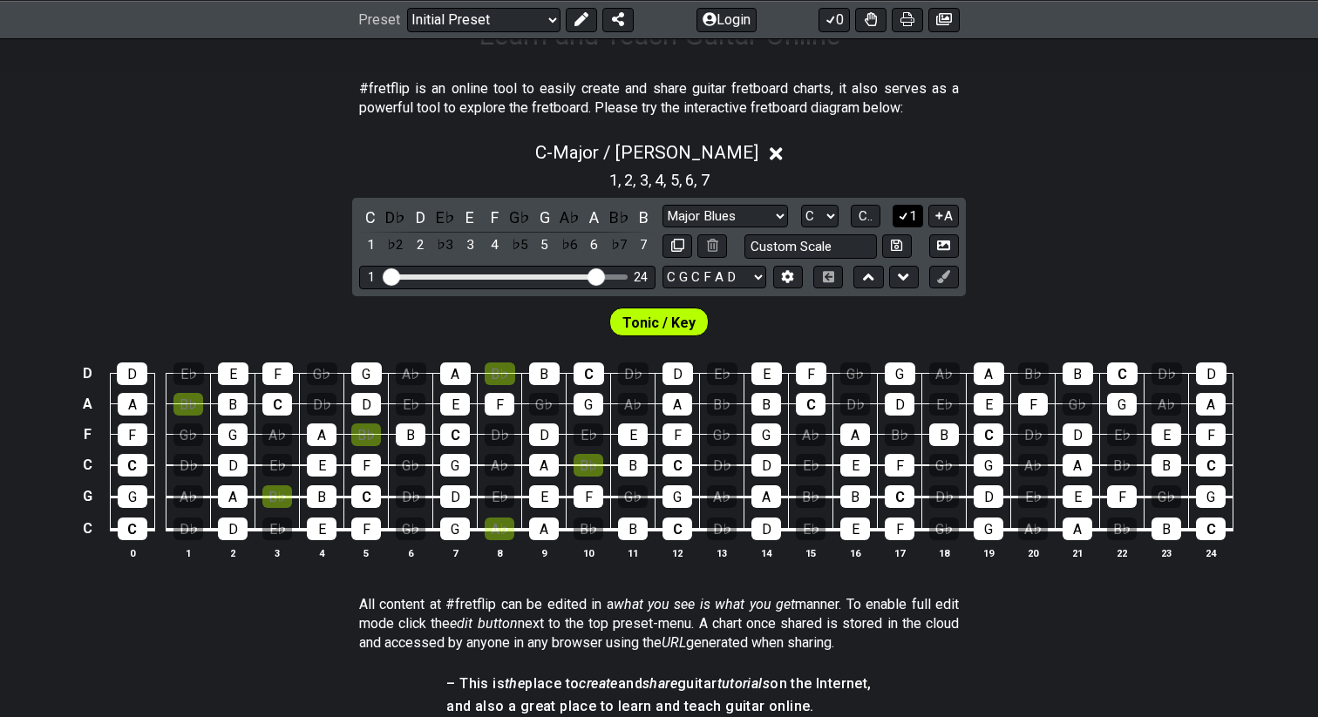
click at [907, 214] on icon at bounding box center [903, 215] width 17 height 13
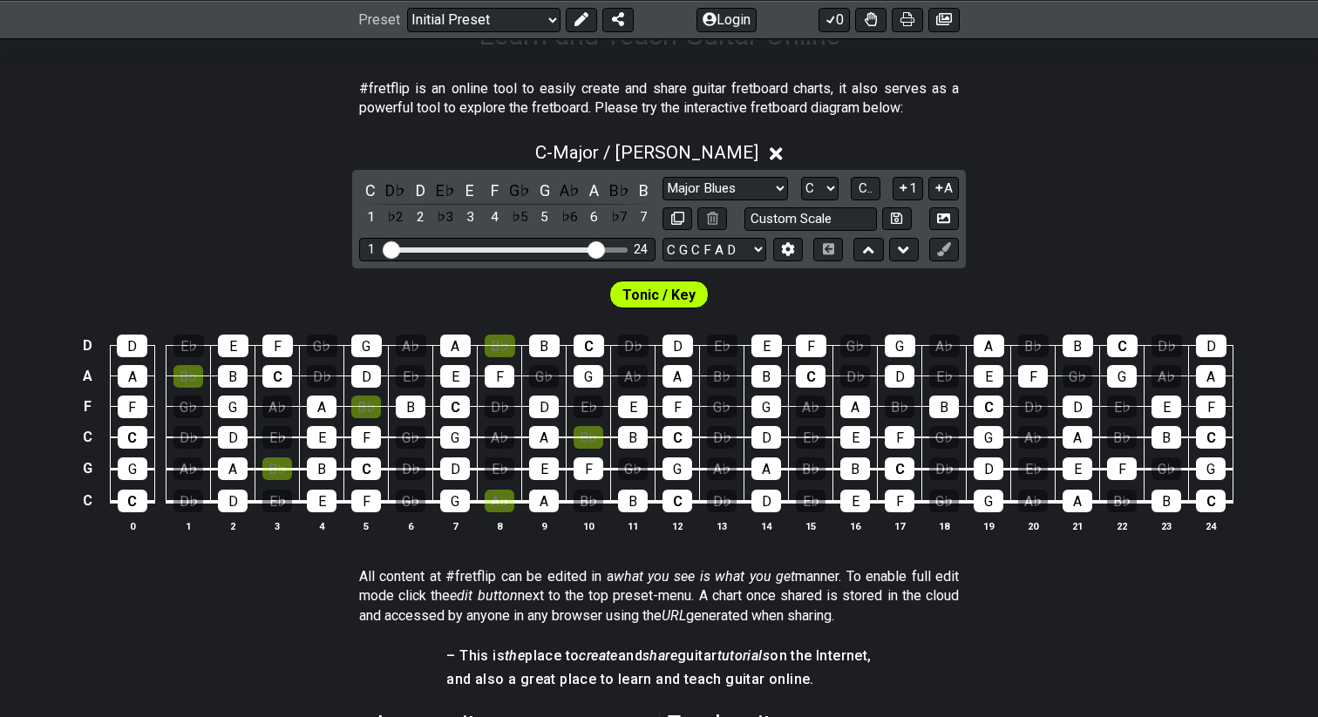
click at [906, 187] on icon at bounding box center [903, 188] width 7 height 7
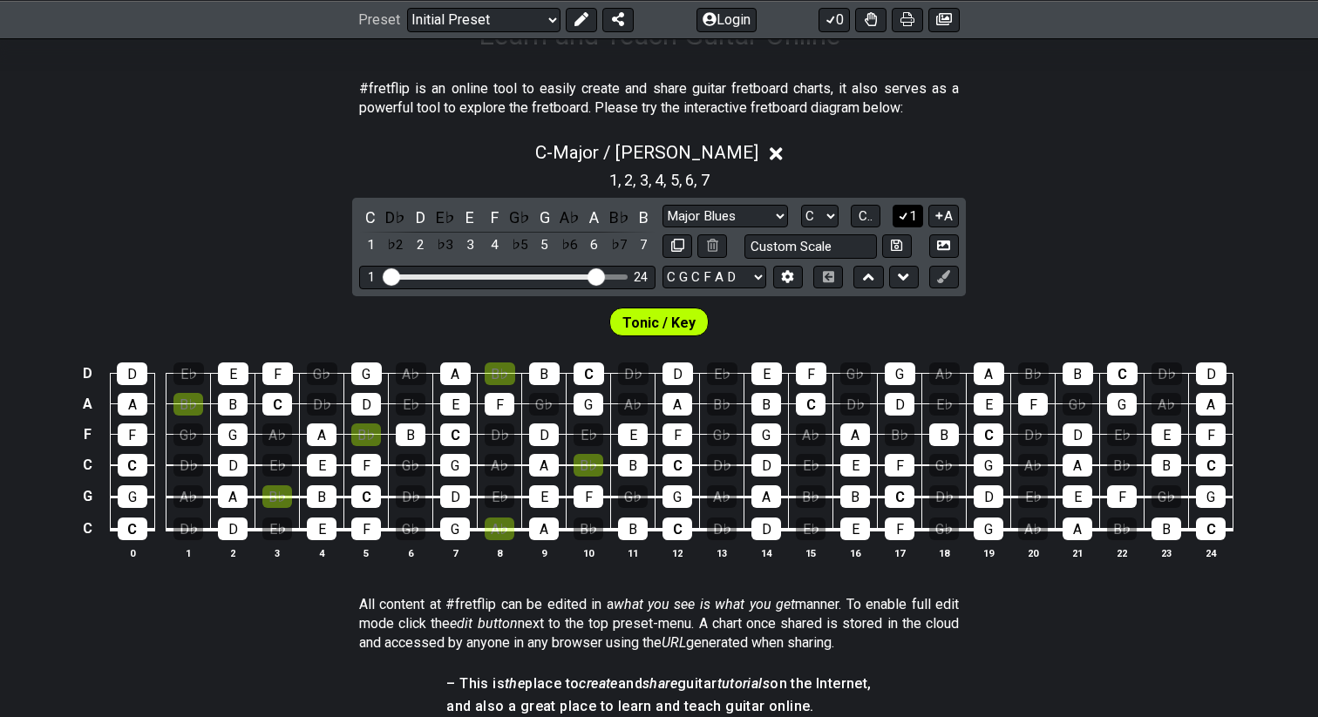
click at [907, 214] on icon at bounding box center [903, 215] width 17 height 13
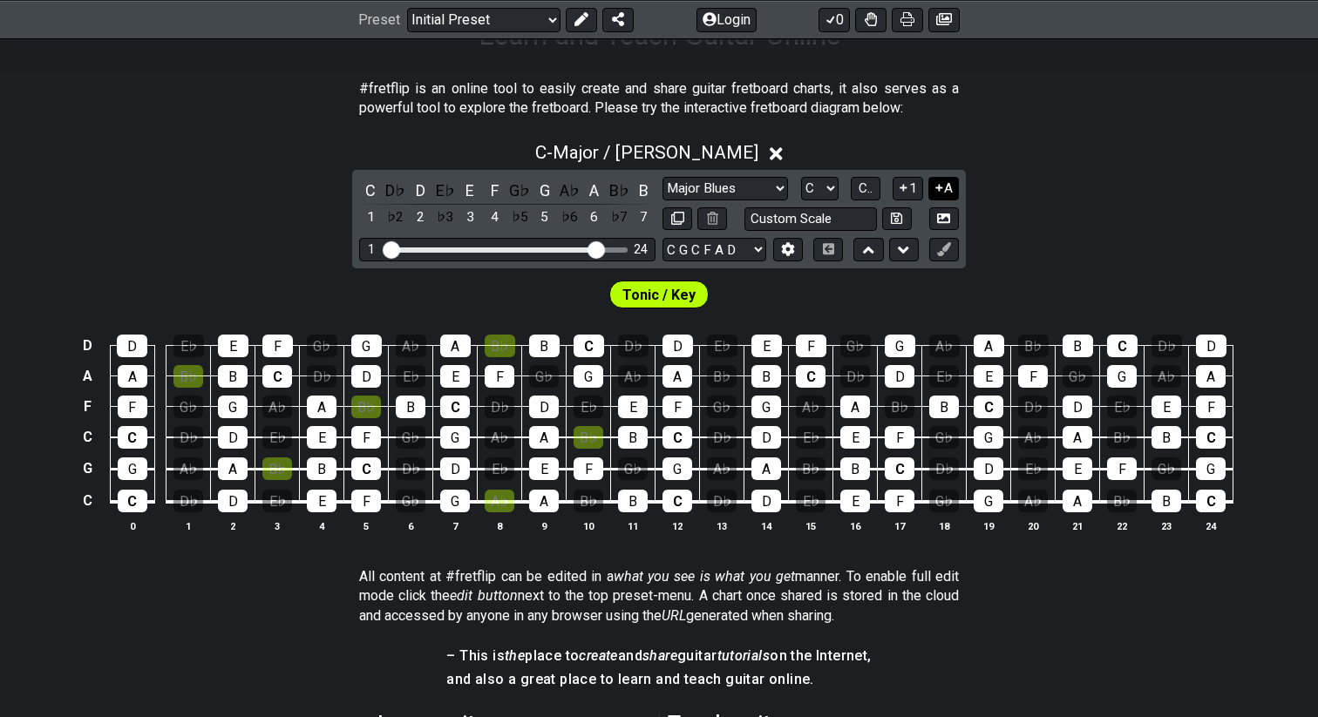
click at [942, 192] on icon at bounding box center [939, 187] width 17 height 13
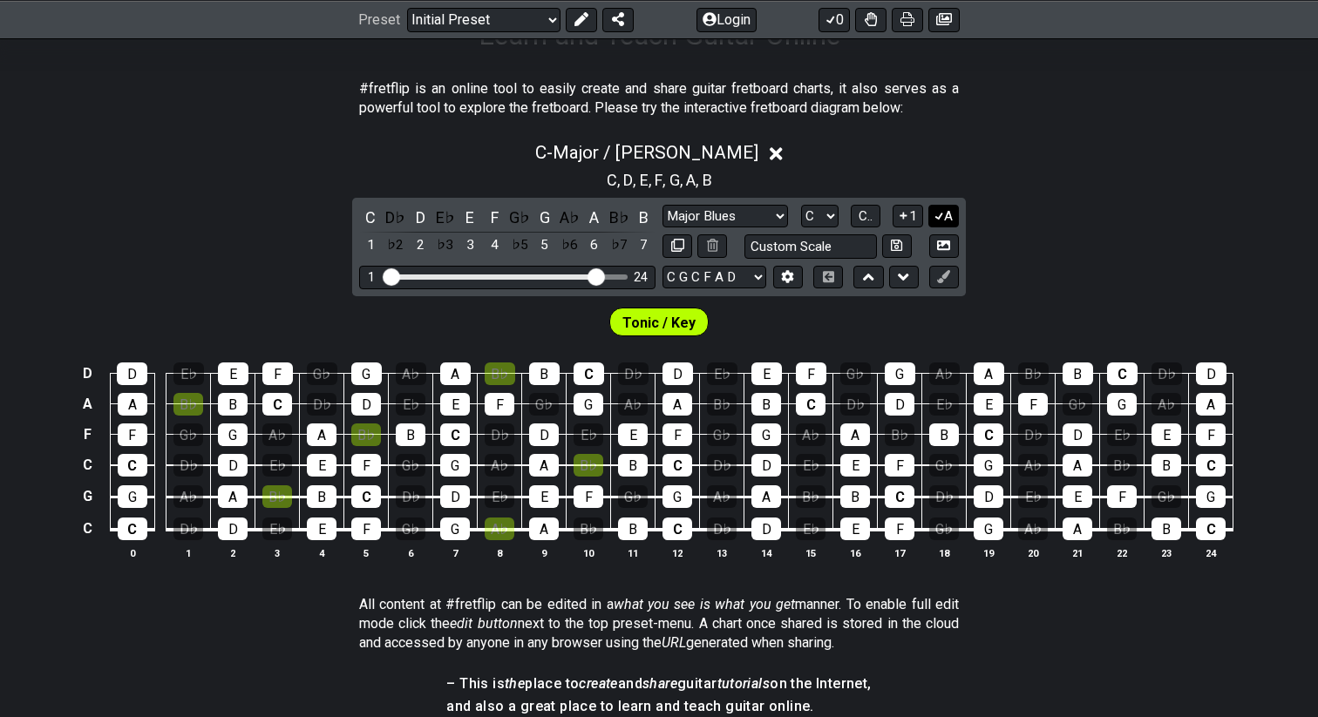
click at [942, 210] on icon at bounding box center [939, 215] width 17 height 13
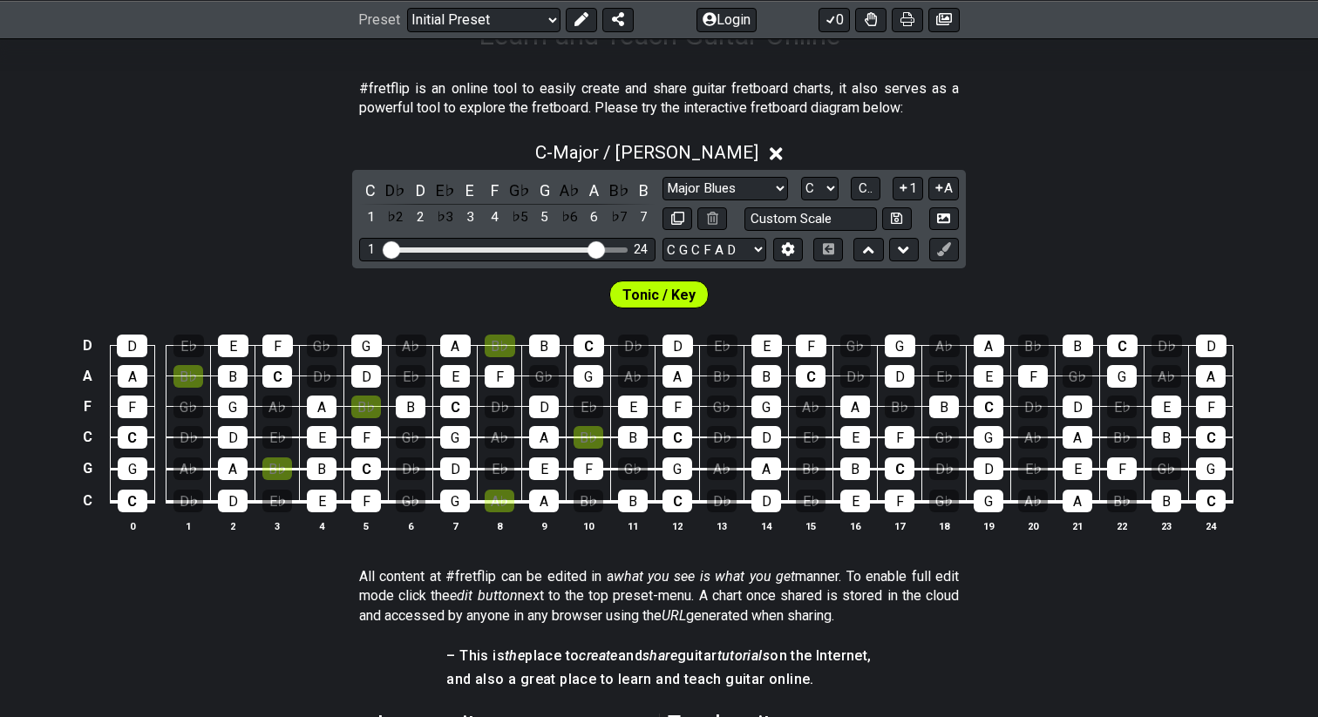
click at [941, 186] on icon at bounding box center [939, 187] width 17 height 13
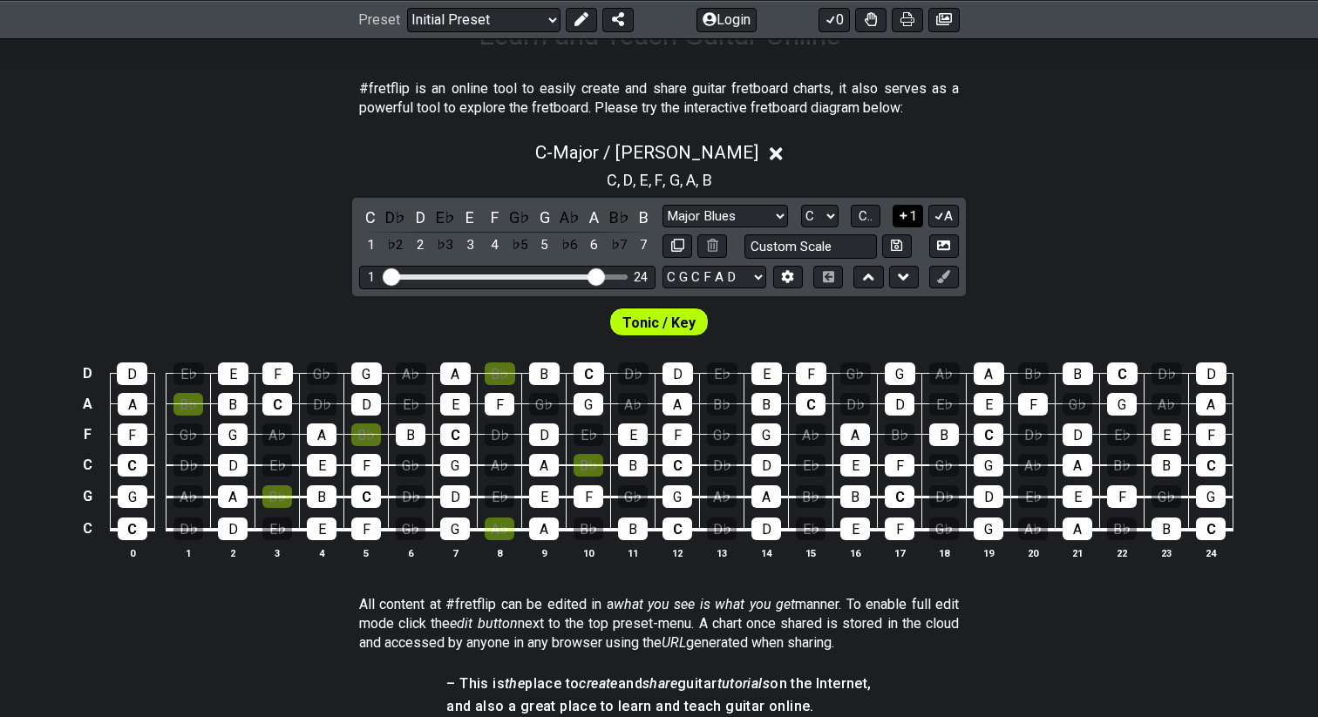
click at [905, 209] on icon at bounding box center [903, 215] width 17 height 13
click at [906, 213] on icon at bounding box center [904, 217] width 10 height 8
click at [893, 205] on button "1" at bounding box center [908, 217] width 30 height 24
